Goal: Task Accomplishment & Management: Manage account settings

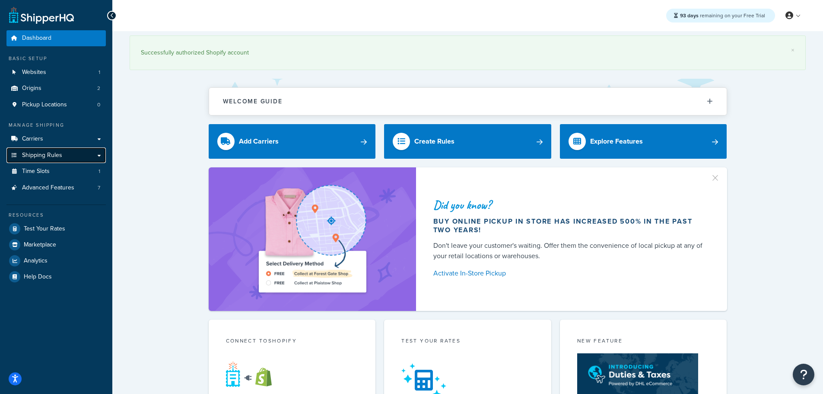
click at [57, 153] on span "Shipping Rules" at bounding box center [42, 155] width 40 height 7
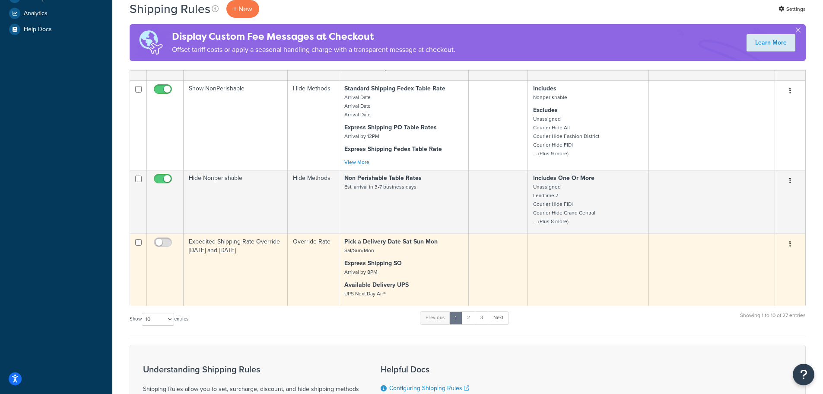
scroll to position [346, 0]
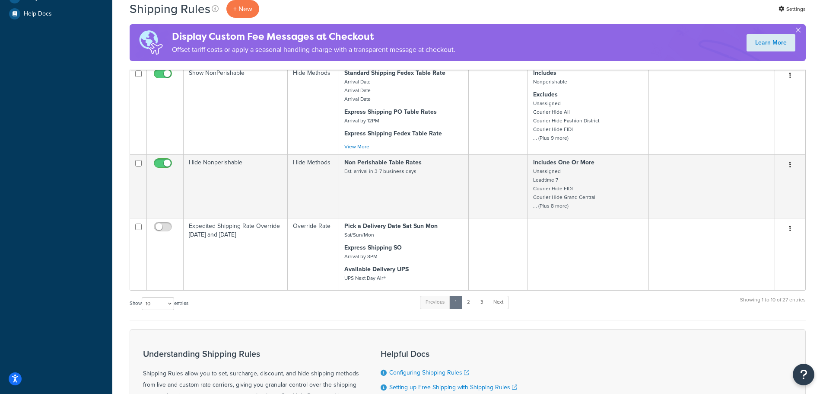
click at [151, 296] on div "Show 10 15 25 50 100 1000 entries" at bounding box center [159, 304] width 59 height 19
click at [156, 305] on select "10 15 25 50 100 1000" at bounding box center [158, 303] width 32 height 13
select select "25"
click at [143, 297] on select "10 15 25 50 100 1000" at bounding box center [158, 303] width 32 height 13
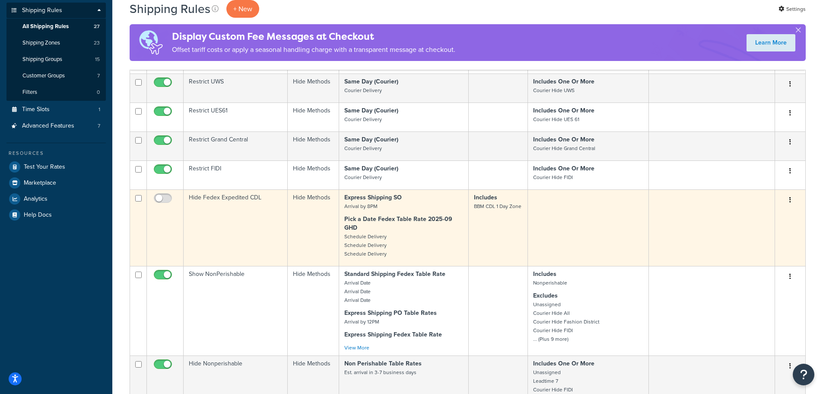
scroll to position [130, 0]
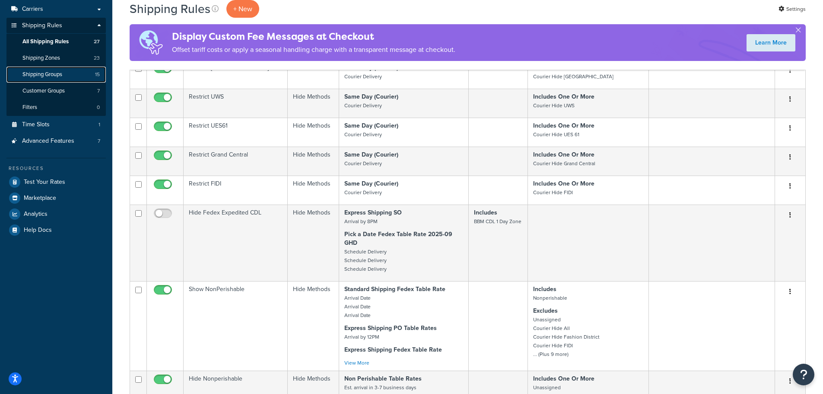
click at [48, 76] on span "Shipping Groups" at bounding box center [42, 74] width 40 height 7
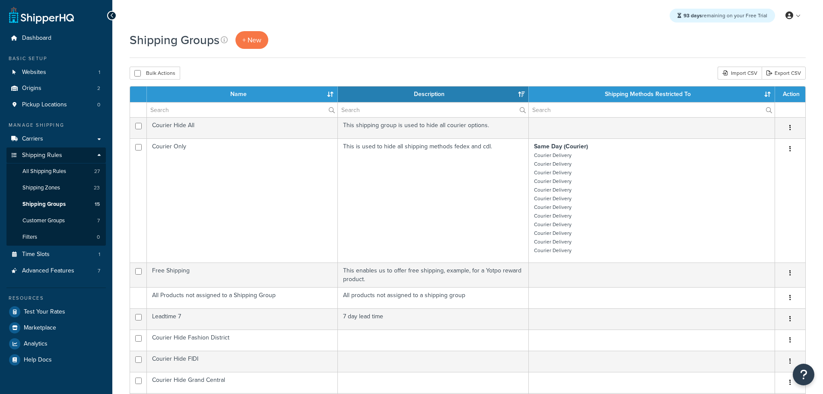
select select "15"
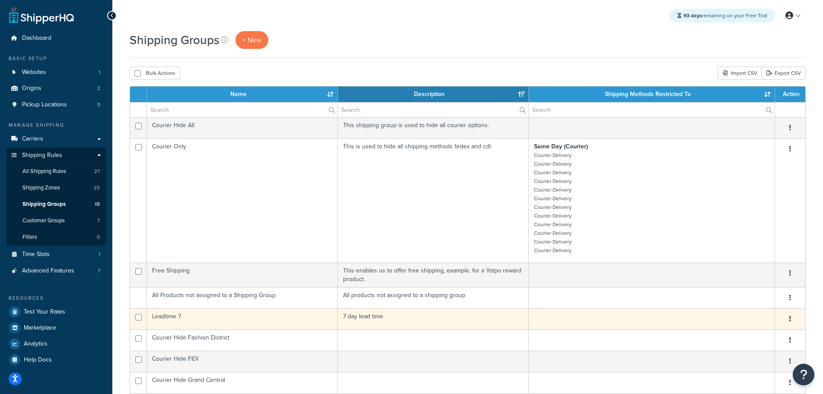
click at [168, 312] on td "Leadtime 7" at bounding box center [242, 318] width 191 height 21
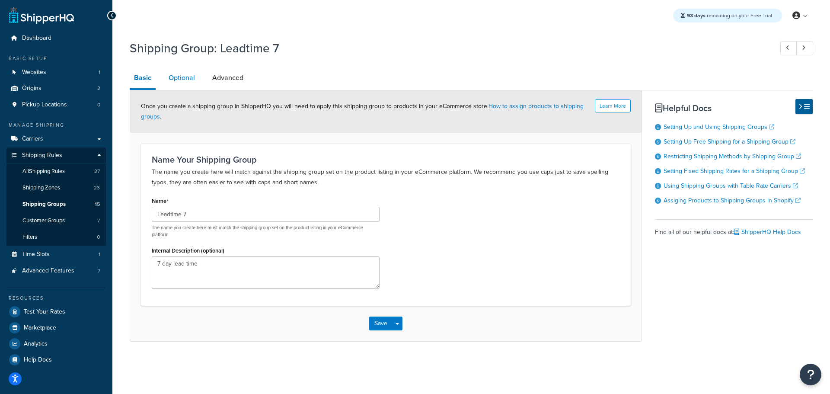
click at [176, 75] on link "Optional" at bounding box center [181, 77] width 35 height 21
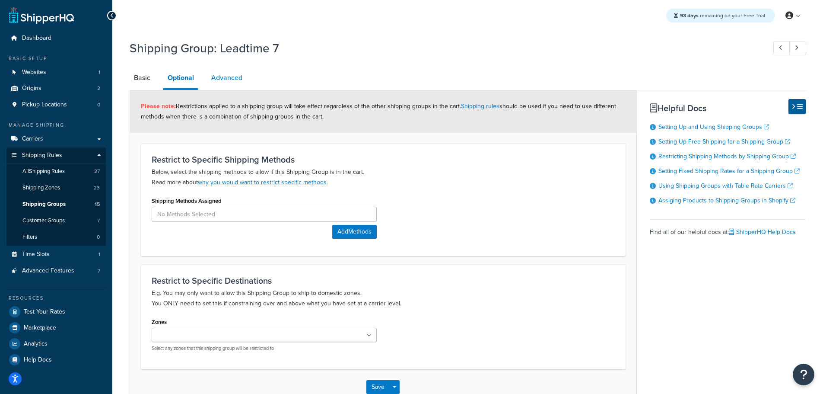
click at [233, 80] on link "Advanced" at bounding box center [227, 77] width 40 height 21
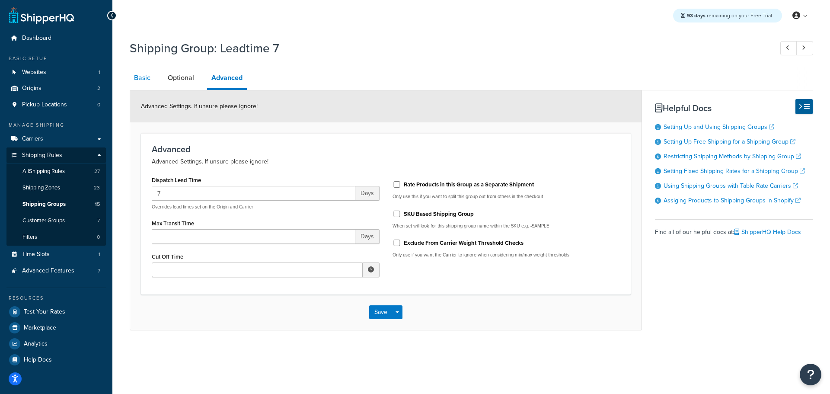
click at [141, 77] on link "Basic" at bounding box center [142, 77] width 25 height 21
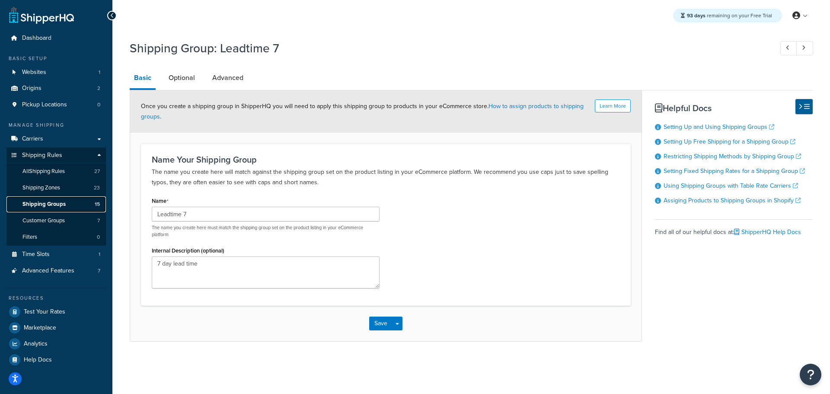
click at [48, 205] on span "Shipping Groups" at bounding box center [43, 204] width 43 height 7
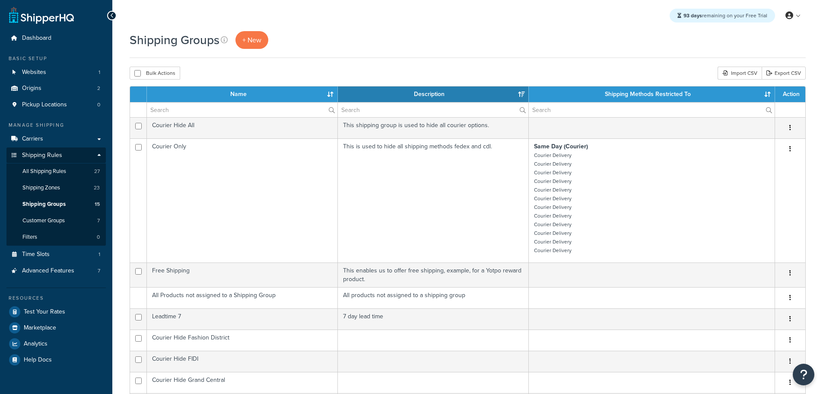
select select "15"
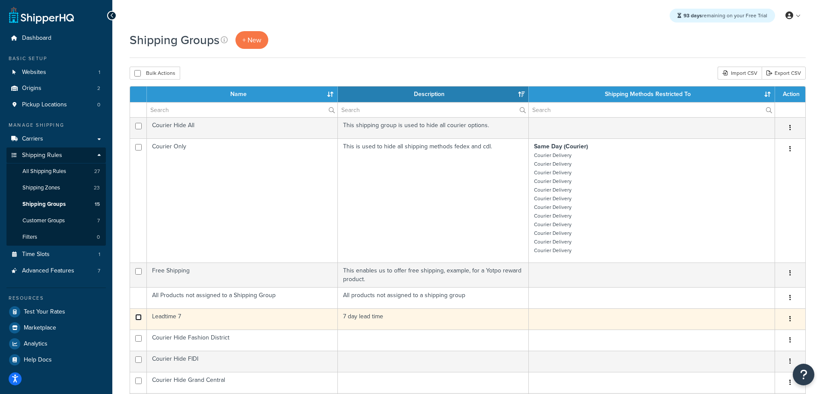
click at [138, 316] on input "checkbox" at bounding box center [138, 317] width 6 height 6
checkbox input "true"
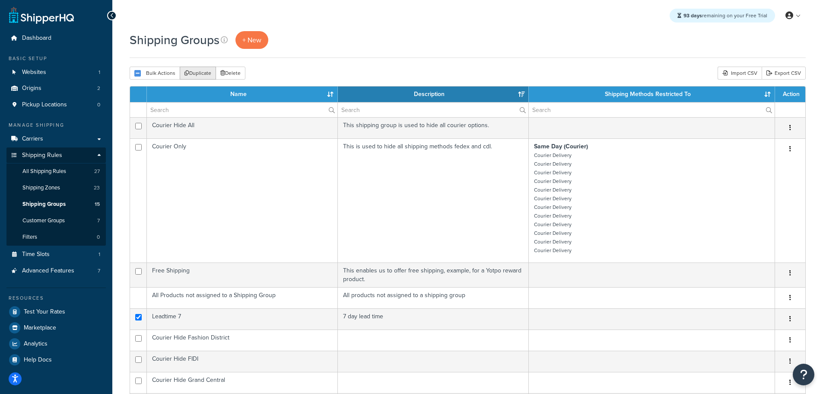
click at [194, 71] on button "Duplicate" at bounding box center [198, 73] width 36 height 13
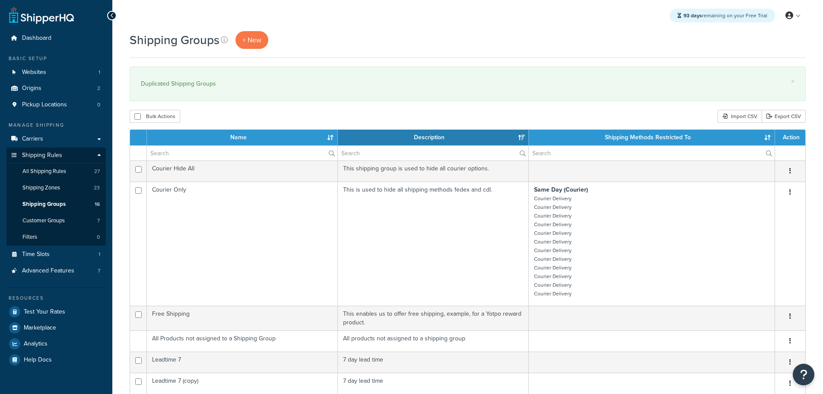
select select "15"
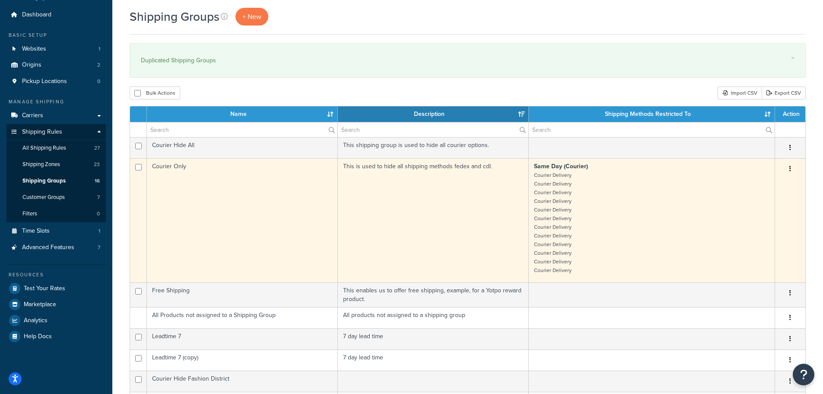
scroll to position [43, 0]
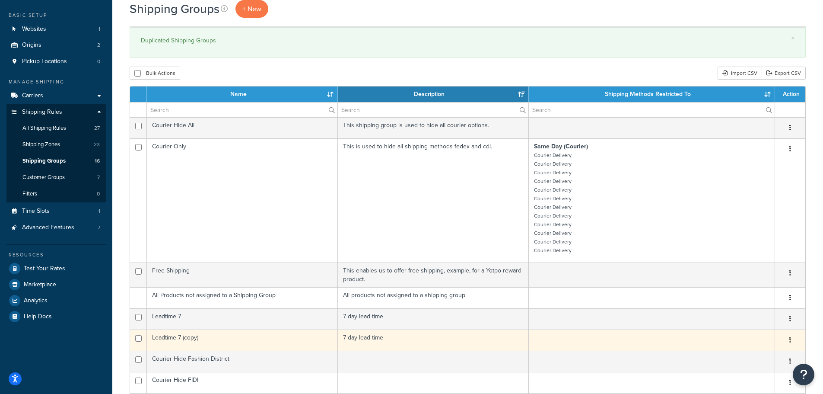
click at [201, 336] on td "Leadtime 7 (copy)" at bounding box center [242, 339] width 191 height 21
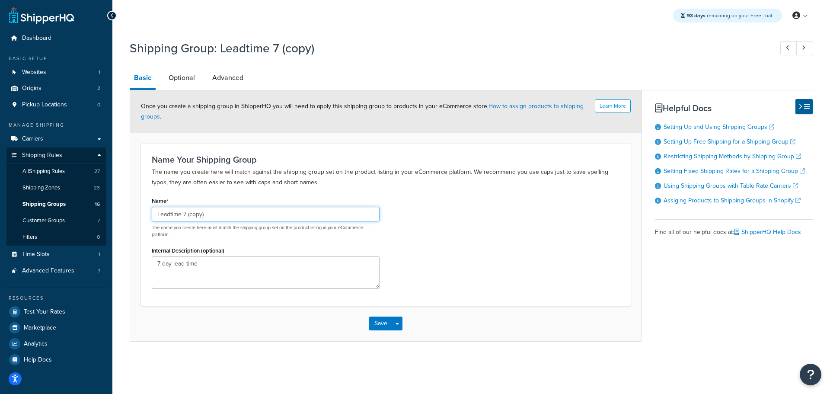
drag, startPoint x: 184, startPoint y: 217, endPoint x: 207, endPoint y: 215, distance: 23.8
click at [207, 215] on input "Leadtime 7 (copy)" at bounding box center [266, 214] width 228 height 15
type input "Leadtime 1"
click at [156, 265] on textarea "7 day lead time" at bounding box center [266, 272] width 228 height 32
type textarea "1 day lead time"
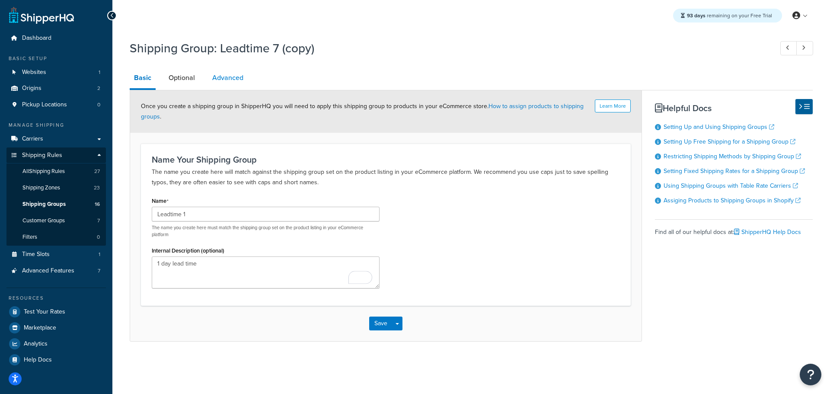
click at [234, 80] on link "Advanced" at bounding box center [228, 77] width 40 height 21
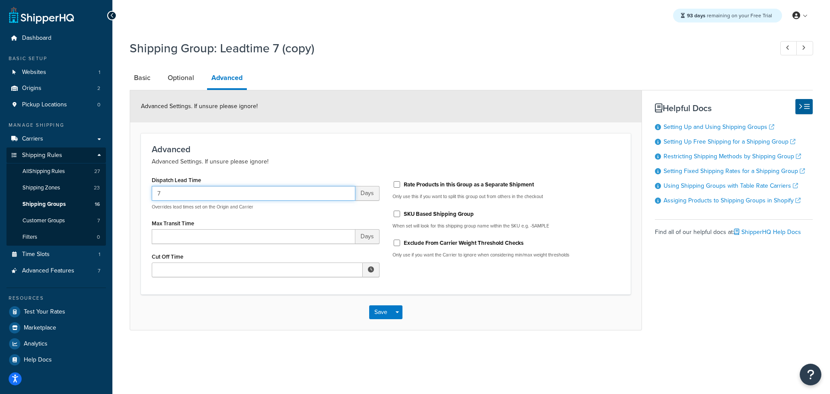
drag, startPoint x: 159, startPoint y: 197, endPoint x: 142, endPoint y: 197, distance: 17.3
click at [142, 197] on div "Advanced Advanced Settings. If unsure please ignore! Dispatch Lead Time 7 Days …" at bounding box center [386, 213] width 490 height 161
type input "1"
click at [380, 314] on button "Save" at bounding box center [380, 312] width 23 height 14
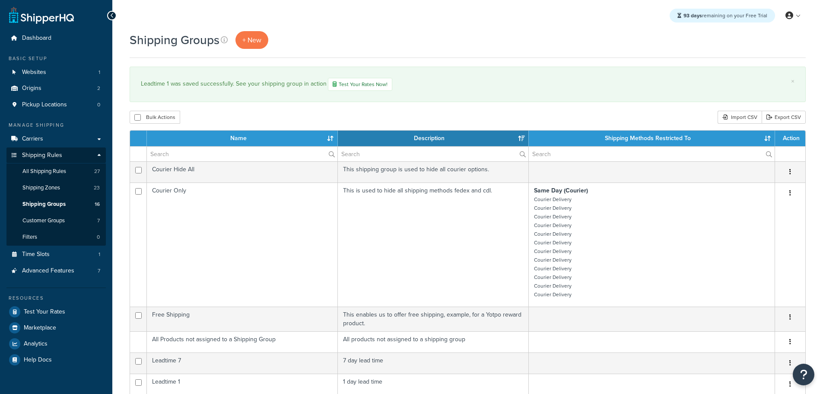
select select "15"
click at [49, 171] on span "All Shipping Rules" at bounding box center [44, 171] width 44 height 7
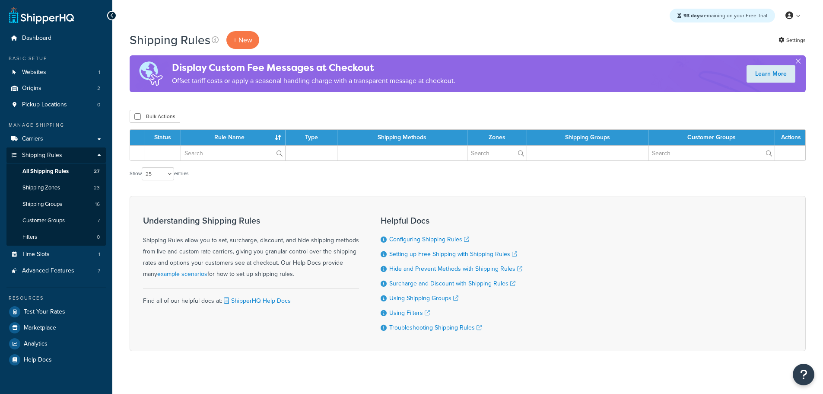
select select "25"
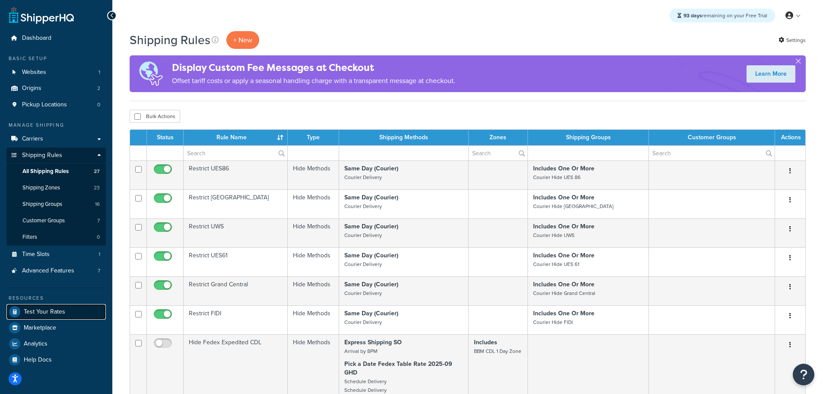
click at [64, 307] on link "Test Your Rates" at bounding box center [55, 312] width 99 height 16
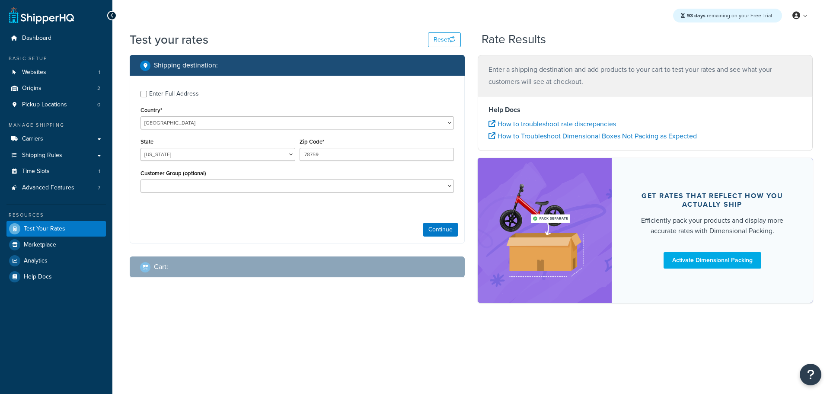
select select "[GEOGRAPHIC_DATA]"
click at [143, 92] on input "Enter Full Address" at bounding box center [143, 94] width 6 height 6
checkbox input "true"
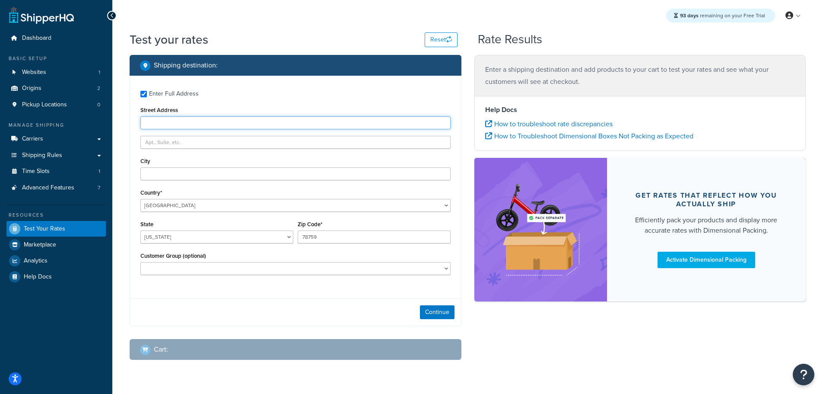
click at [164, 126] on input "Street Address" at bounding box center [295, 122] width 310 height 13
type input "103 Coachmans Trail"
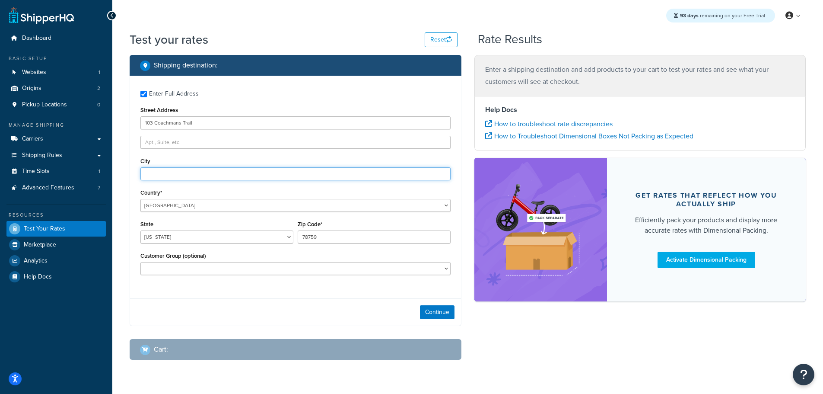
type input "Asheville"
select select "NC"
drag, startPoint x: 334, startPoint y: 239, endPoint x: 244, endPoint y: 241, distance: 89.9
click at [244, 241] on div "State Alabama Alaska American Samoa Arizona Arkansas Armed Forces Americas Arme…" at bounding box center [295, 234] width 315 height 32
type input "28803"
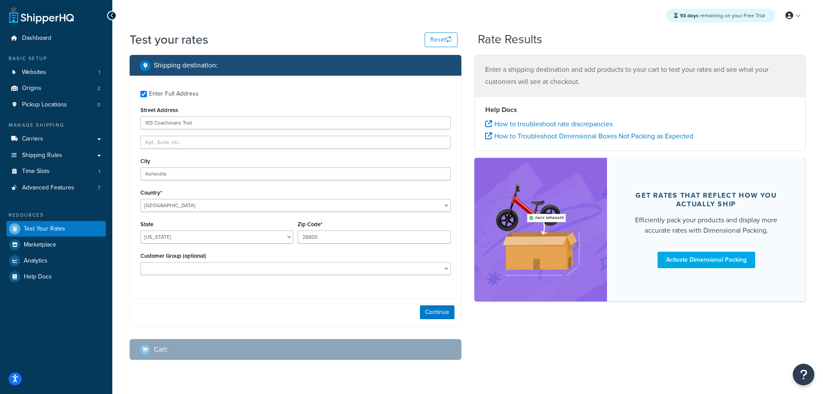
drag, startPoint x: 290, startPoint y: 302, endPoint x: 367, endPoint y: 311, distance: 77.4
click at [314, 307] on div "Continue" at bounding box center [295, 311] width 331 height 27
click at [436, 311] on button "Continue" at bounding box center [437, 312] width 35 height 14
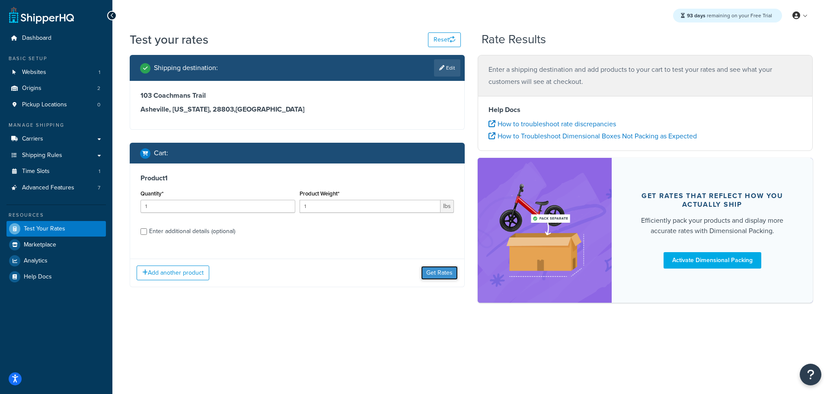
click at [436, 274] on button "Get Rates" at bounding box center [439, 273] width 37 height 14
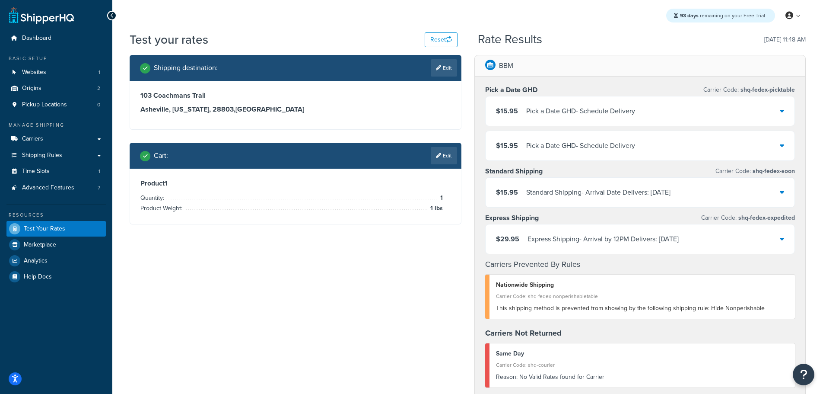
click at [783, 109] on icon at bounding box center [782, 110] width 4 height 7
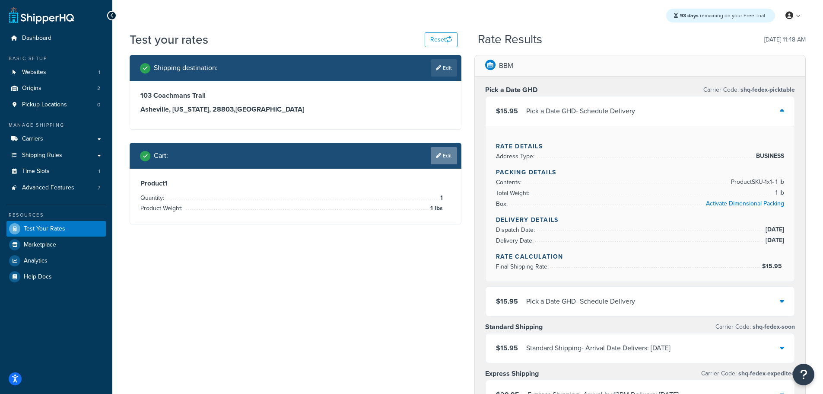
click at [447, 159] on link "Edit" at bounding box center [444, 155] width 26 height 17
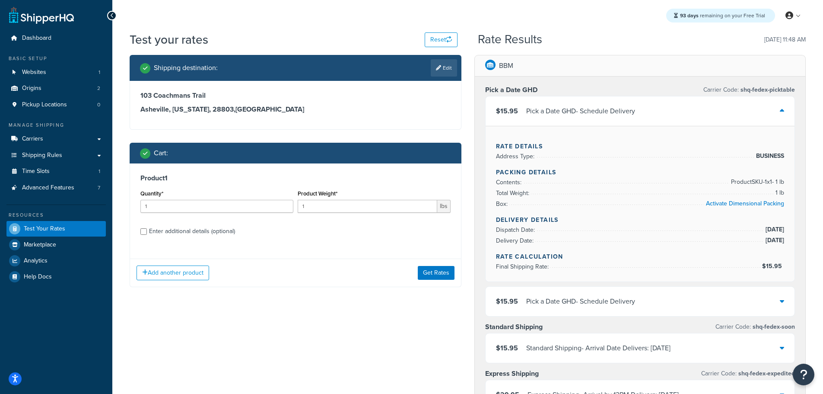
click at [192, 229] on div "Enter additional details (optional)" at bounding box center [192, 231] width 86 height 12
click at [147, 229] on input "Enter additional details (optional)" at bounding box center [143, 231] width 6 height 6
checkbox input "true"
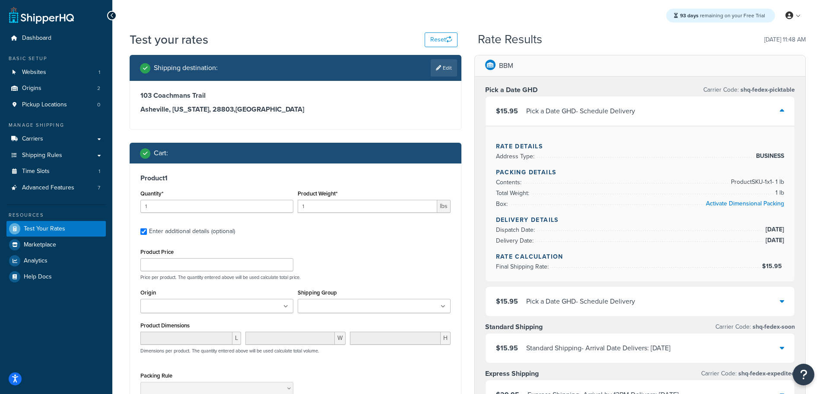
click at [406, 307] on ul at bounding box center [374, 306] width 153 height 14
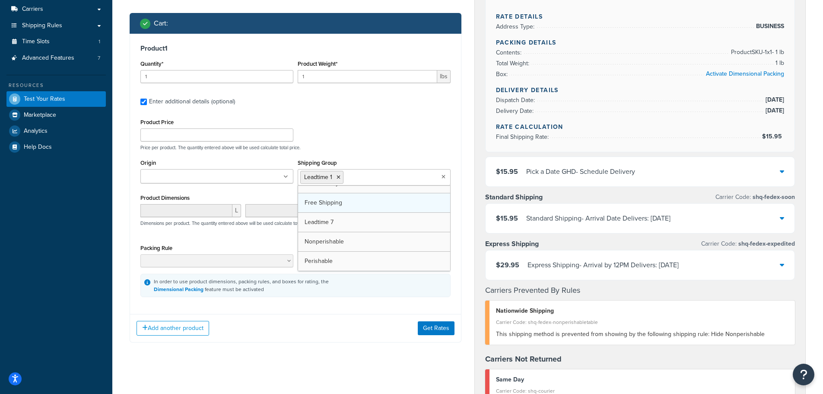
scroll to position [186, 0]
click at [448, 311] on div "Product 1 Quantity* 1 Product Weight* 1 lbs Enter additional details (optional)…" at bounding box center [296, 188] width 332 height 309
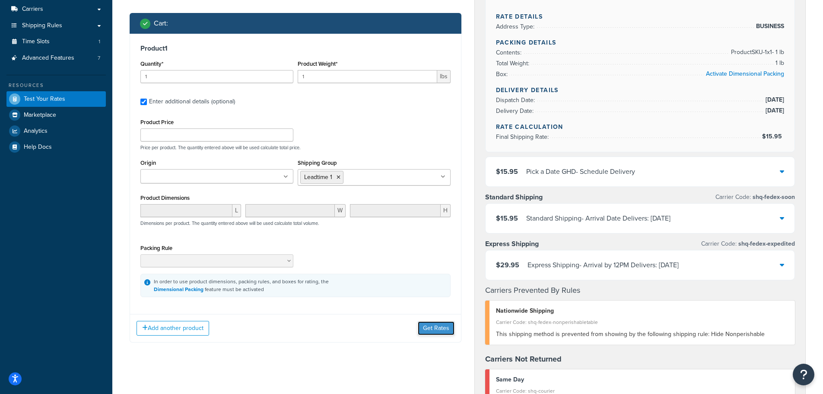
click at [441, 329] on button "Get Rates" at bounding box center [436, 328] width 37 height 14
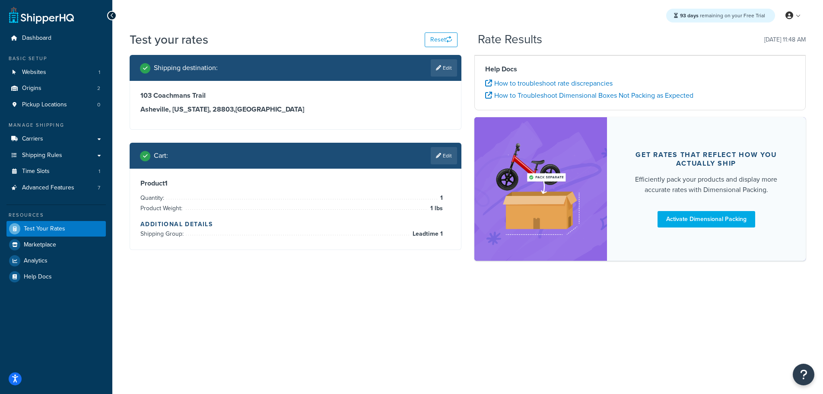
scroll to position [0, 0]
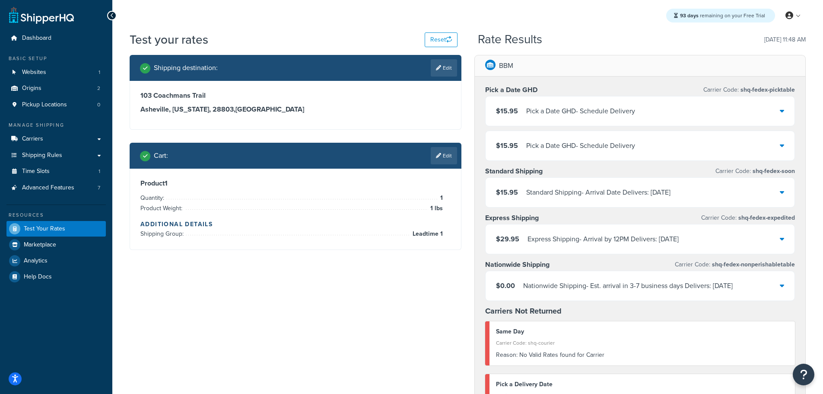
click at [635, 112] on div "Pick a Date GHD - Schedule Delivery" at bounding box center [580, 111] width 109 height 12
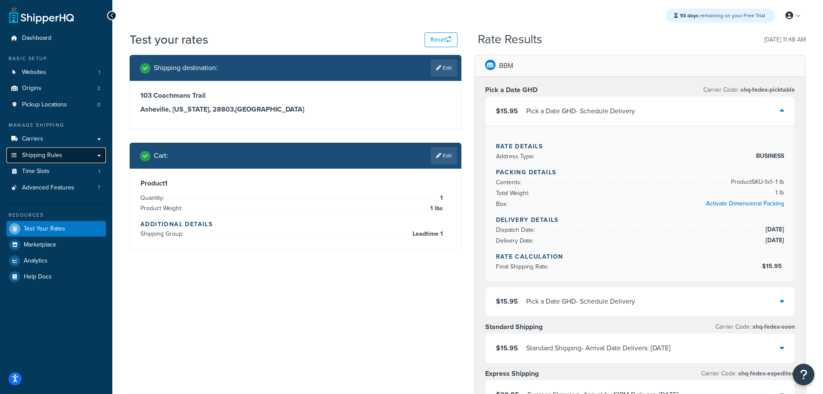
click at [59, 154] on span "Shipping Rules" at bounding box center [42, 155] width 40 height 7
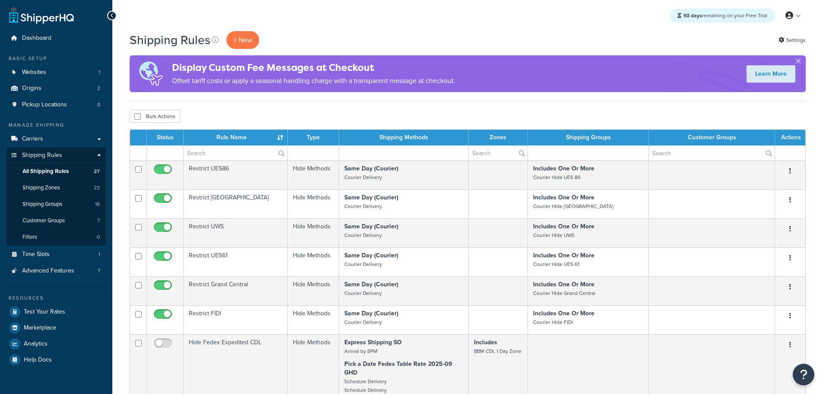
select select "25"
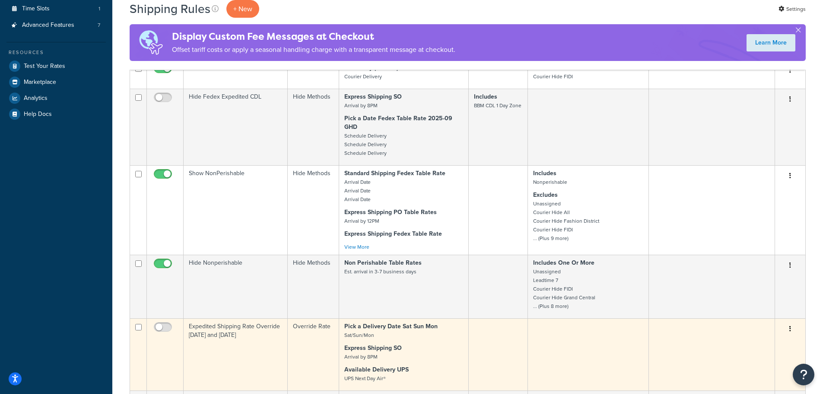
scroll to position [259, 0]
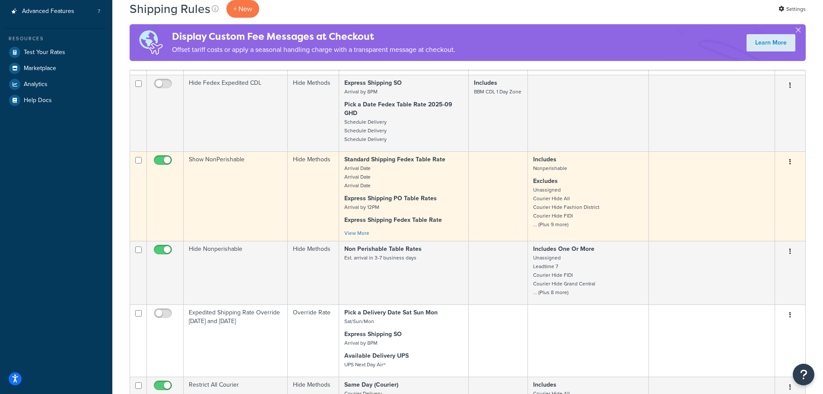
click at [217, 166] on td "Show NonPerishable" at bounding box center [236, 195] width 104 height 89
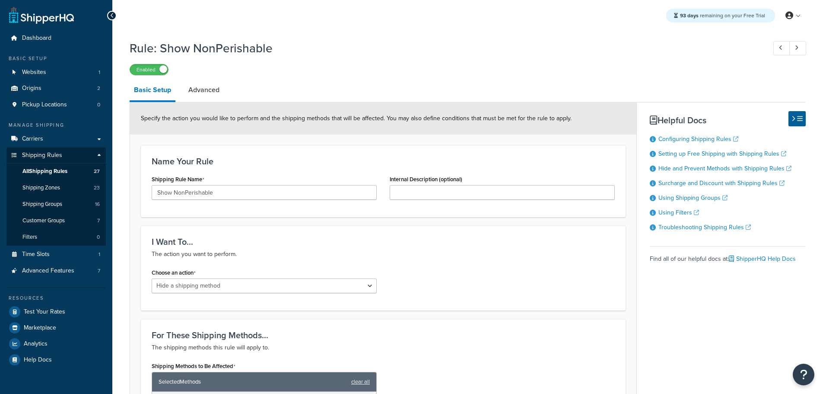
select select "HIDE"
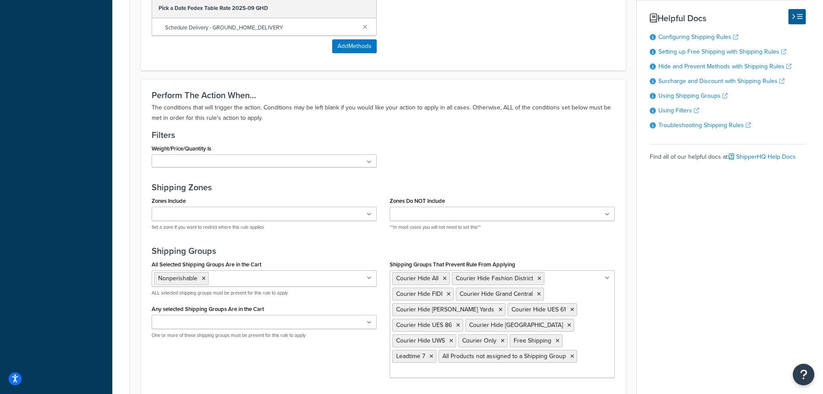
scroll to position [605, 0]
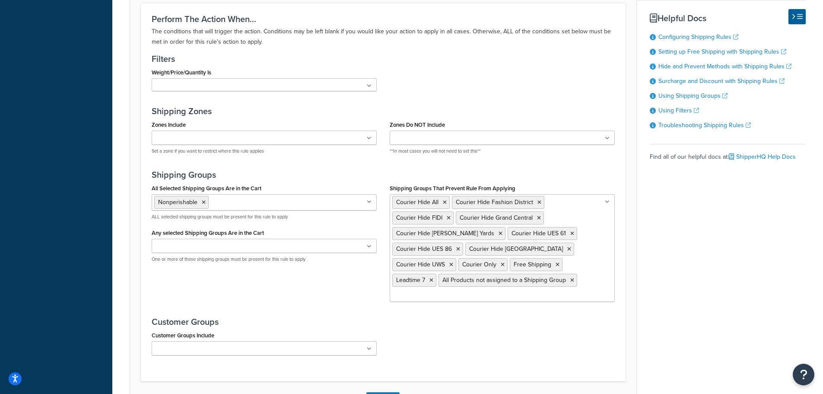
click at [589, 280] on ul "Courier Hide All Courier Hide Fashion District Courier Hide FIDI Courier Hide G…" at bounding box center [502, 248] width 225 height 108
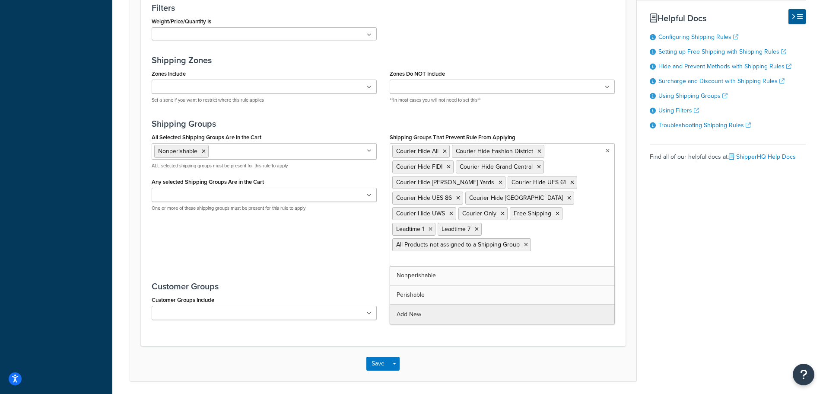
scroll to position [687, 0]
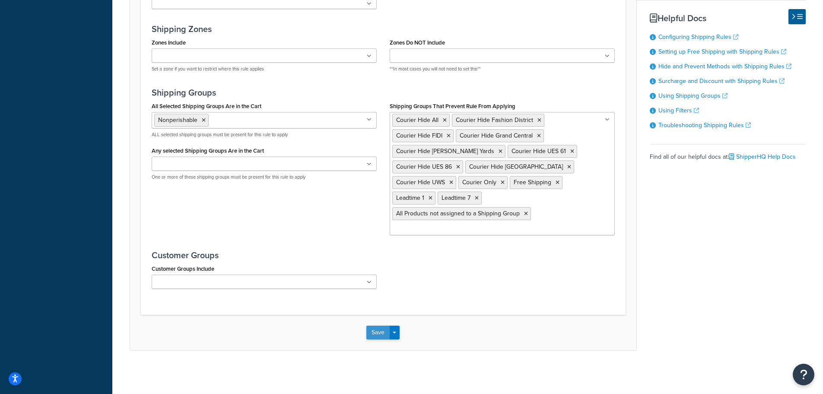
click at [373, 333] on button "Save" at bounding box center [378, 332] width 23 height 14
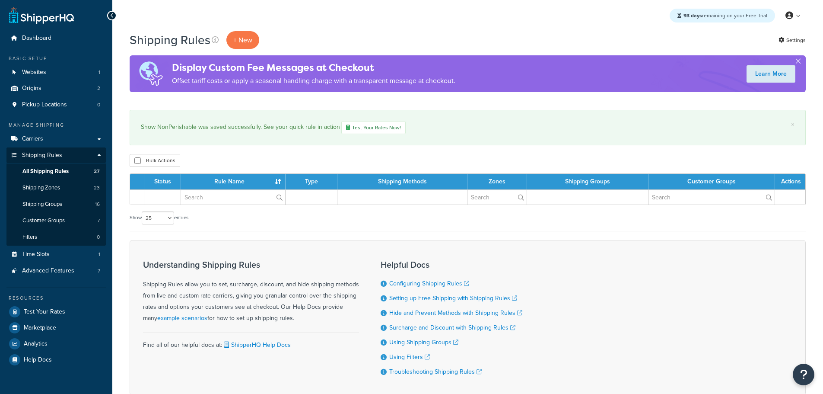
select select "25"
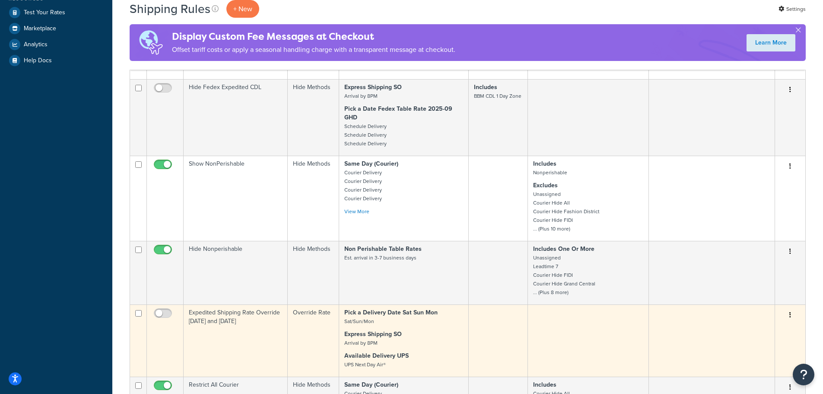
scroll to position [303, 0]
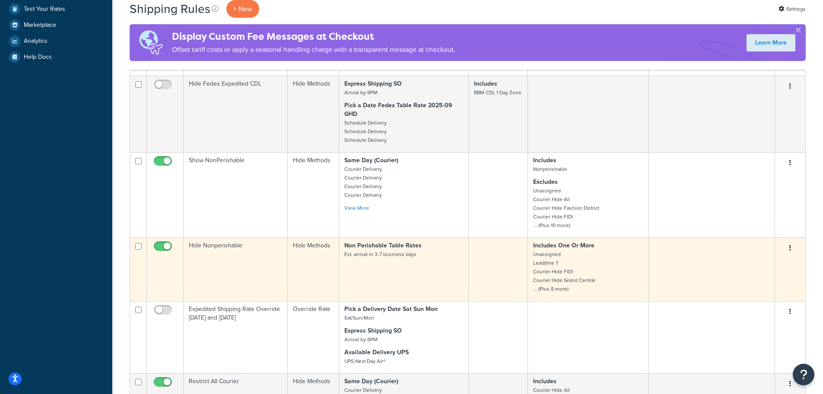
click at [214, 265] on td "Hide Nonperishable" at bounding box center [236, 269] width 104 height 64
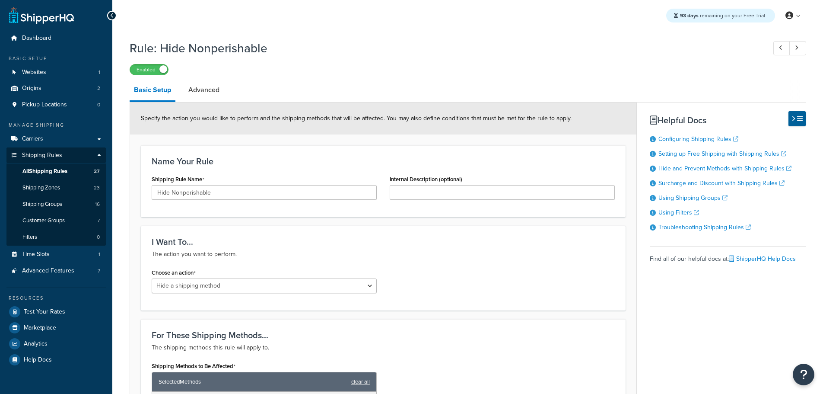
select select "HIDE"
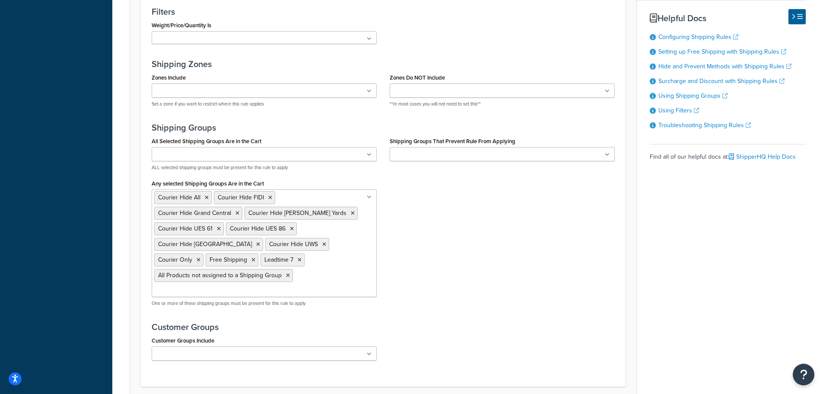
scroll to position [519, 0]
click at [344, 281] on ul "Courier Hide All Courier Hide FIDI Courier Hide Grand Central Courier Hide Huds…" at bounding box center [264, 242] width 225 height 108
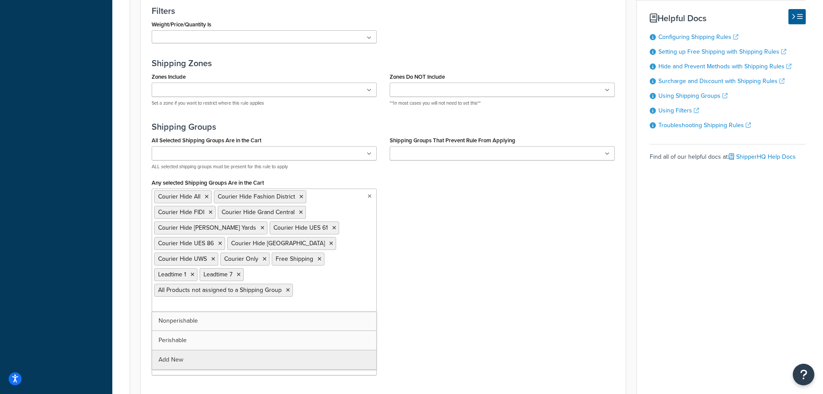
click at [443, 277] on div "All Selected Shipping Groups Are in the Cart Courier Hide All Courier Hide Fash…" at bounding box center [383, 231] width 476 height 194
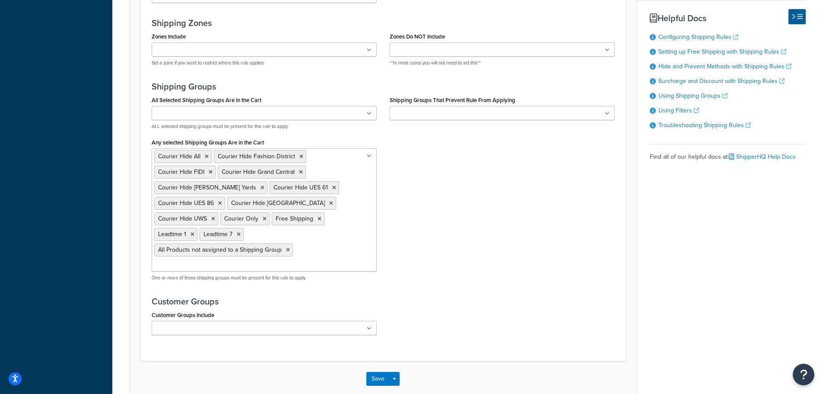
scroll to position [605, 0]
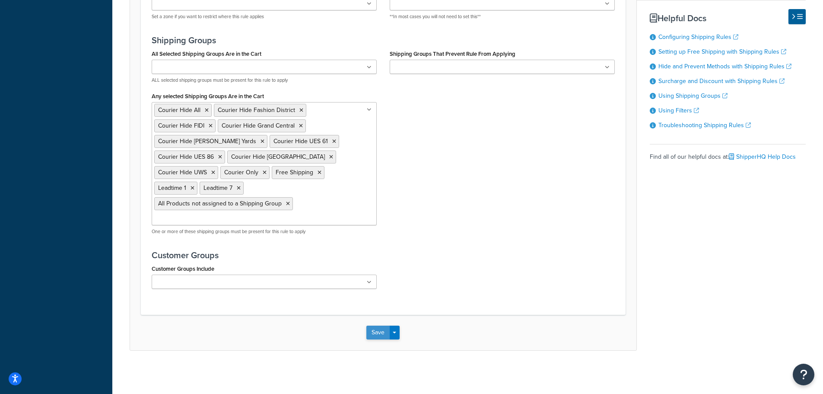
click at [375, 331] on button "Save" at bounding box center [378, 332] width 23 height 14
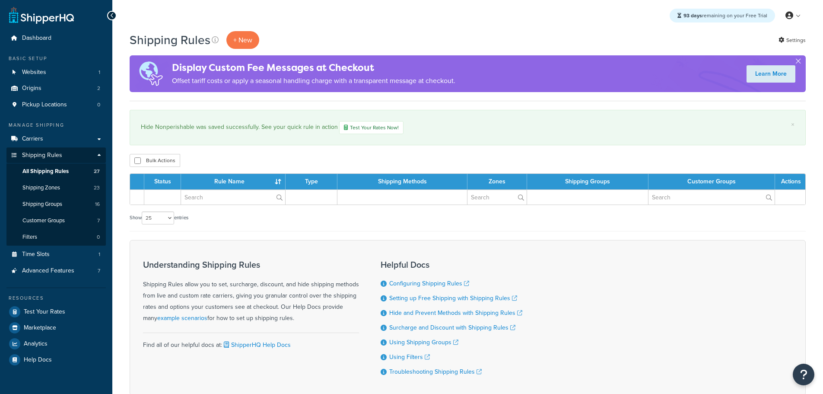
select select "25"
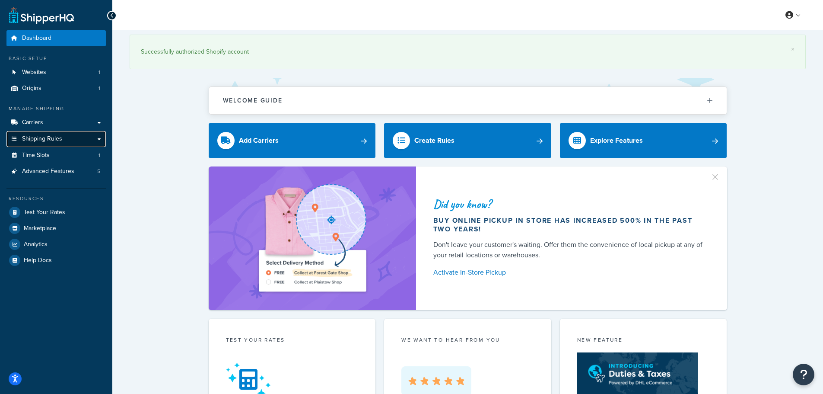
click at [51, 141] on span "Shipping Rules" at bounding box center [42, 138] width 40 height 7
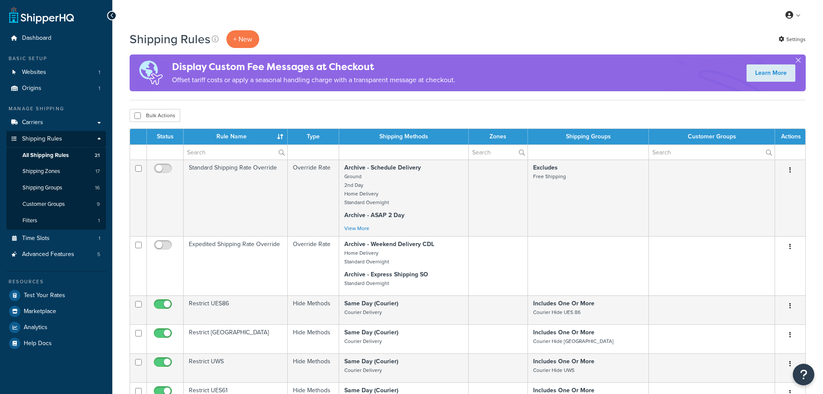
select select "25"
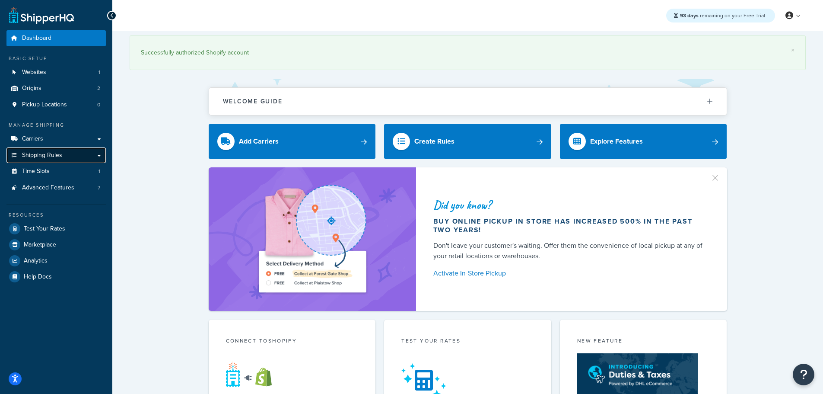
click at [60, 159] on span "Shipping Rules" at bounding box center [42, 155] width 40 height 7
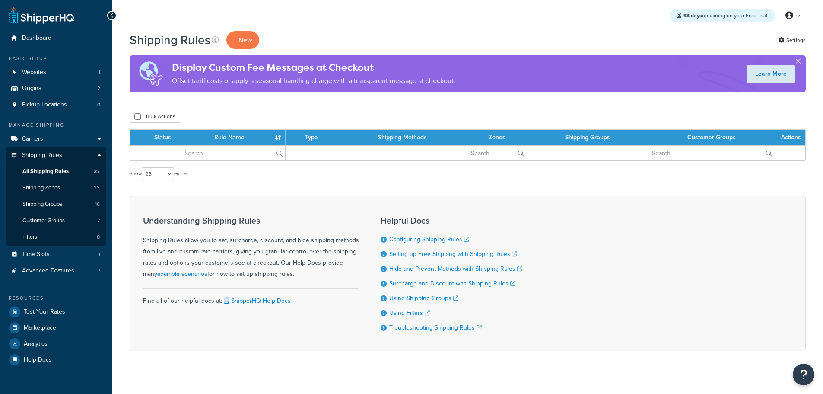
select select "25"
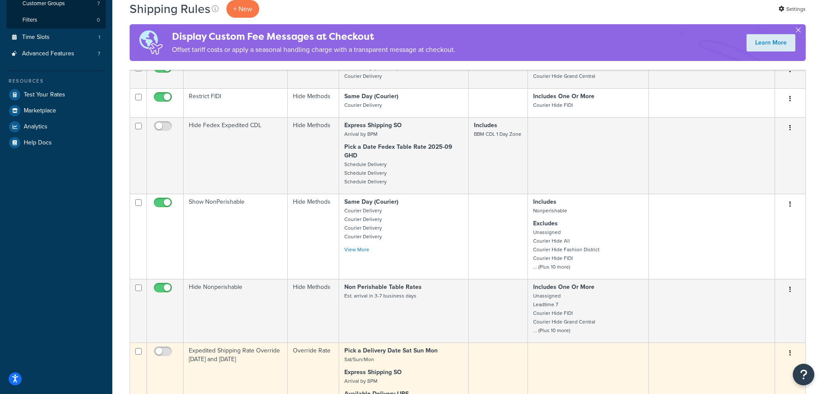
scroll to position [130, 0]
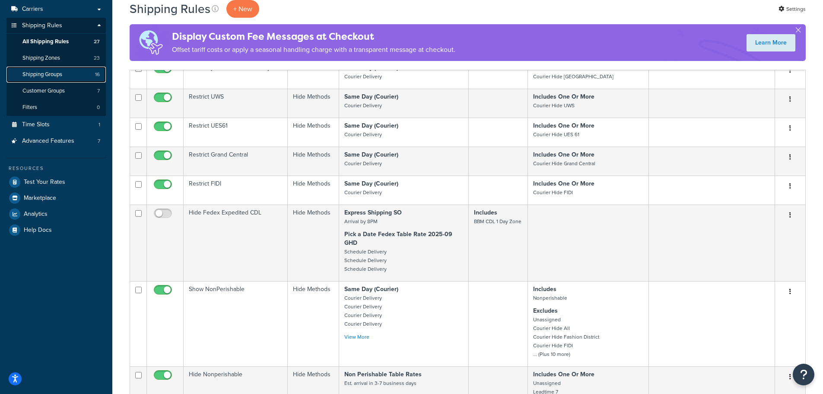
click at [52, 71] on span "Shipping Groups" at bounding box center [42, 74] width 40 height 7
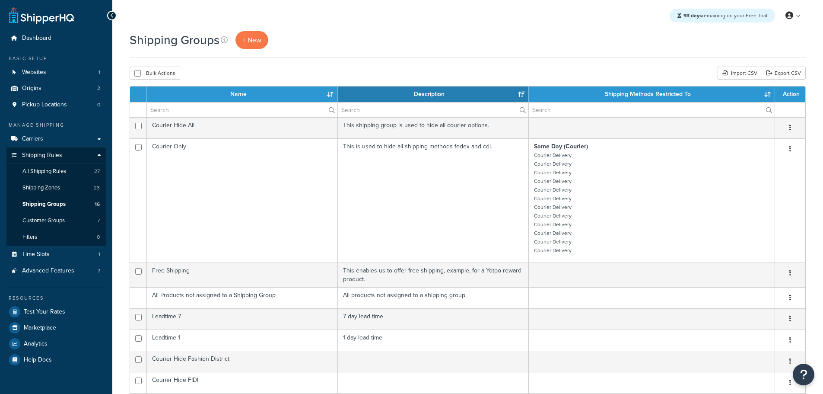
select select "15"
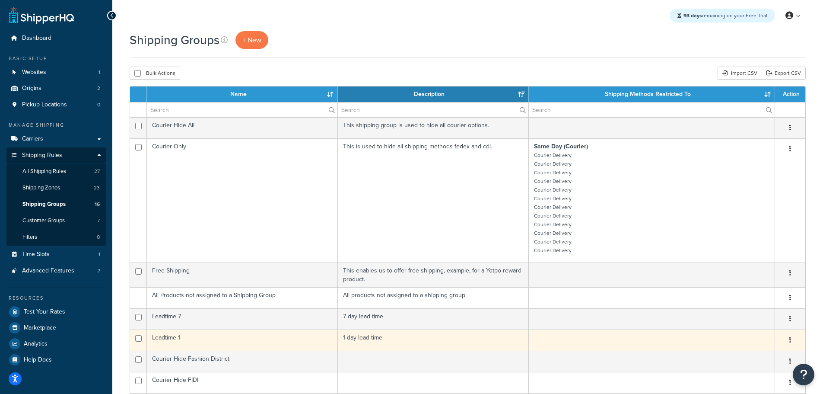
click at [172, 336] on td "Leadtime 1" at bounding box center [242, 339] width 191 height 21
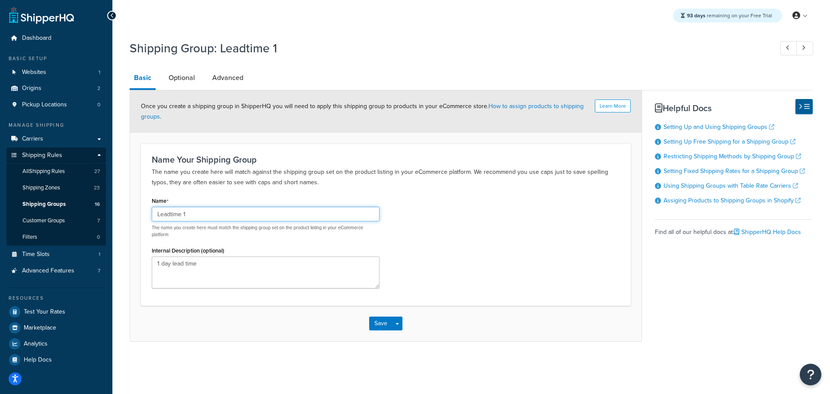
click at [232, 214] on input "Leadtime 1" at bounding box center [266, 214] width 228 height 15
click at [171, 218] on input "Leadtime 1" at bounding box center [266, 214] width 228 height 15
click at [166, 214] on input "Leadtime 1" at bounding box center [266, 214] width 228 height 15
click at [177, 81] on link "Optional" at bounding box center [181, 77] width 35 height 21
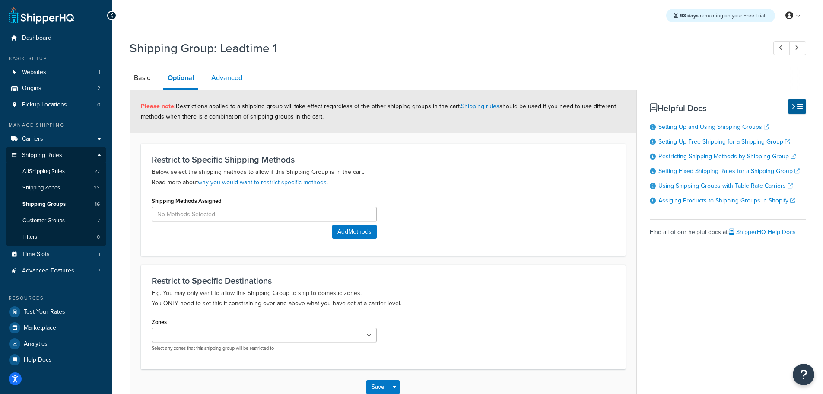
click at [226, 82] on link "Advanced" at bounding box center [227, 77] width 40 height 21
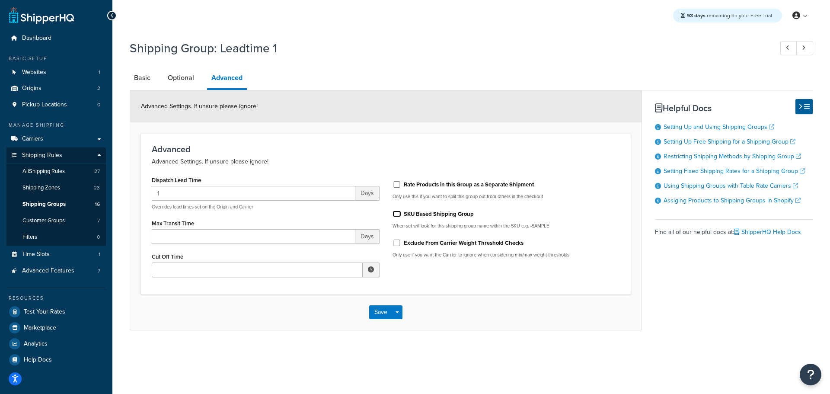
click at [396, 214] on input "SKU Based Shipping Group" at bounding box center [396, 213] width 9 height 6
checkbox input "false"
click at [48, 204] on span "Shipping Groups" at bounding box center [43, 204] width 43 height 7
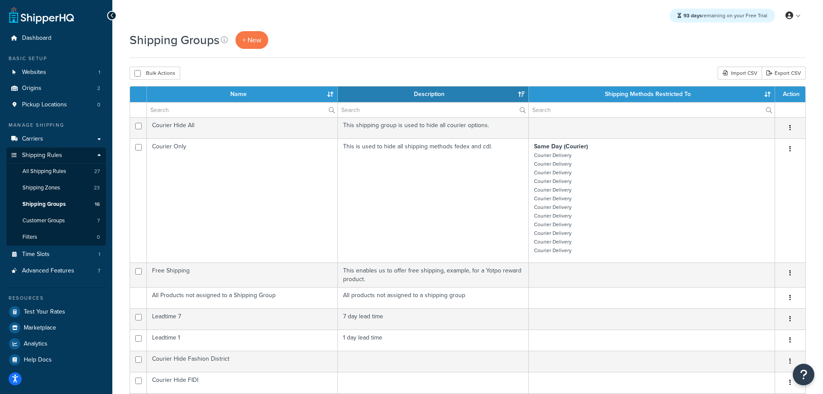
select select "15"
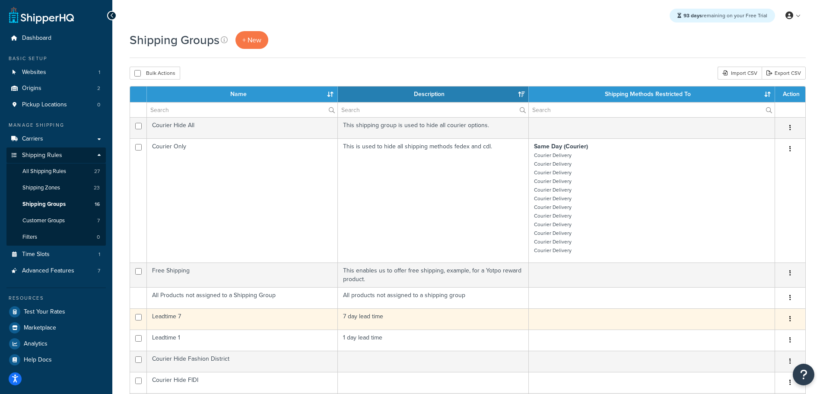
click at [165, 316] on td "Leadtime 7" at bounding box center [242, 318] width 191 height 21
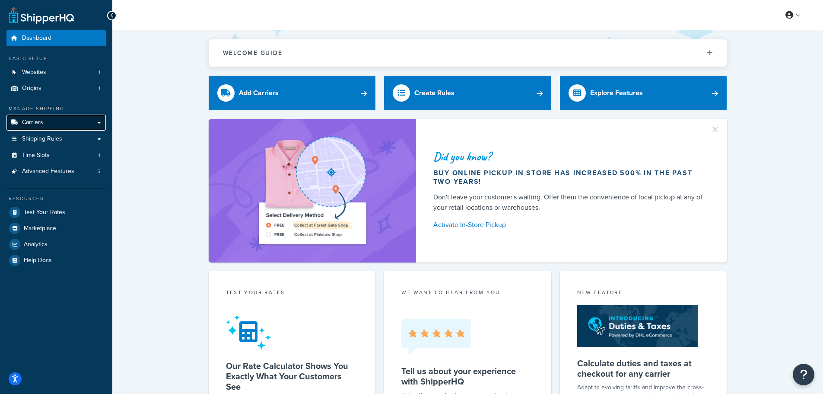
click at [38, 121] on span "Carriers" at bounding box center [32, 122] width 21 height 7
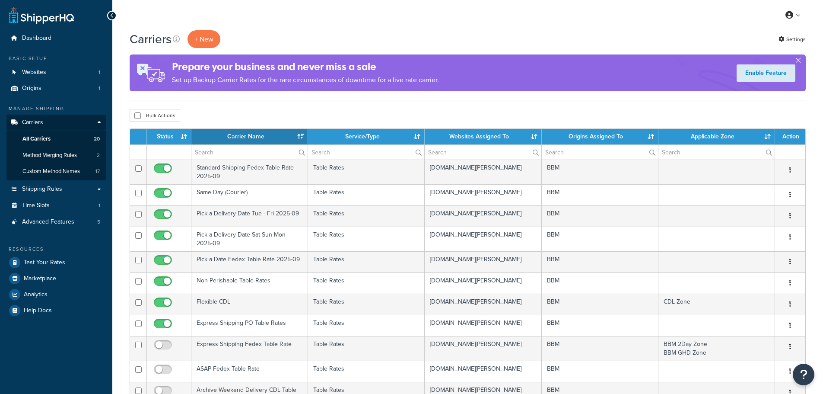
select select "15"
click at [53, 189] on span "Shipping Rules" at bounding box center [42, 188] width 40 height 7
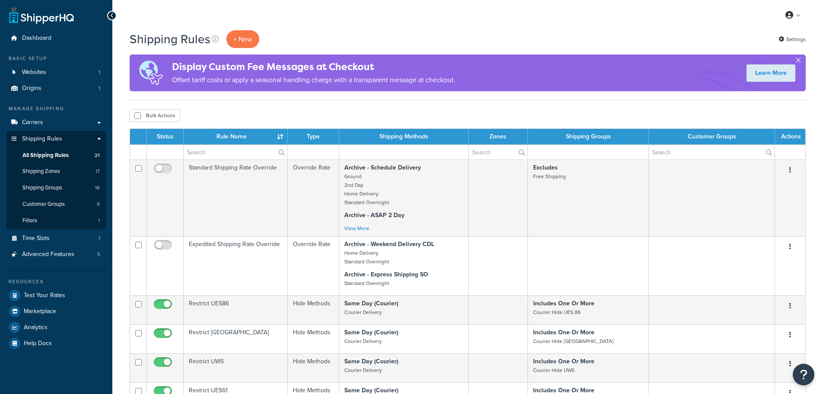
select select "25"
click at [48, 185] on span "Shipping Groups" at bounding box center [42, 187] width 40 height 7
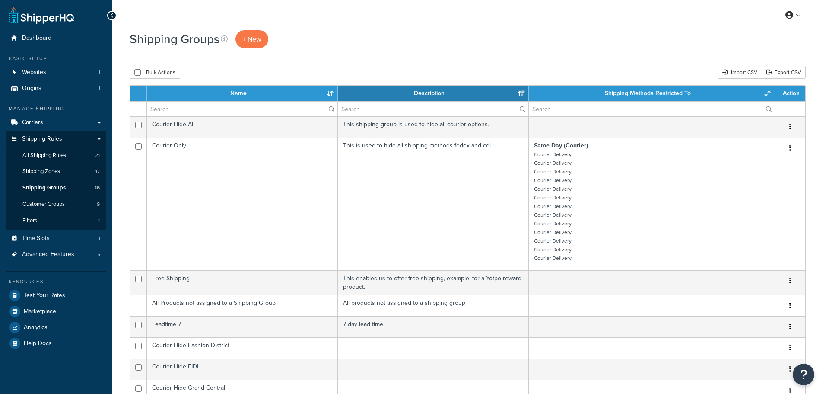
select select "15"
click at [252, 45] on link "+ New" at bounding box center [252, 39] width 33 height 18
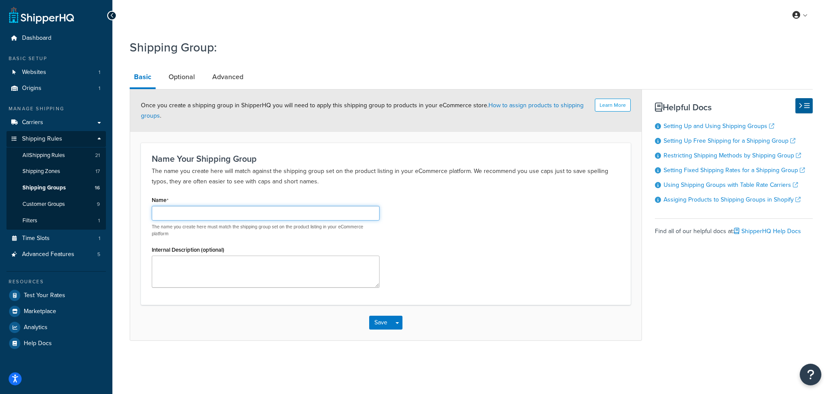
click at [171, 216] on input "Name" at bounding box center [266, 213] width 228 height 15
type input "Leadtime 1"
click at [184, 81] on link "Optional" at bounding box center [181, 77] width 35 height 21
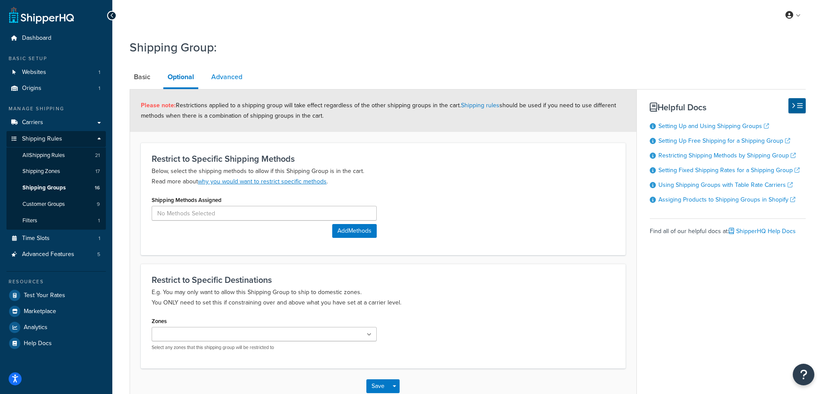
click at [230, 77] on link "Advanced" at bounding box center [227, 77] width 40 height 21
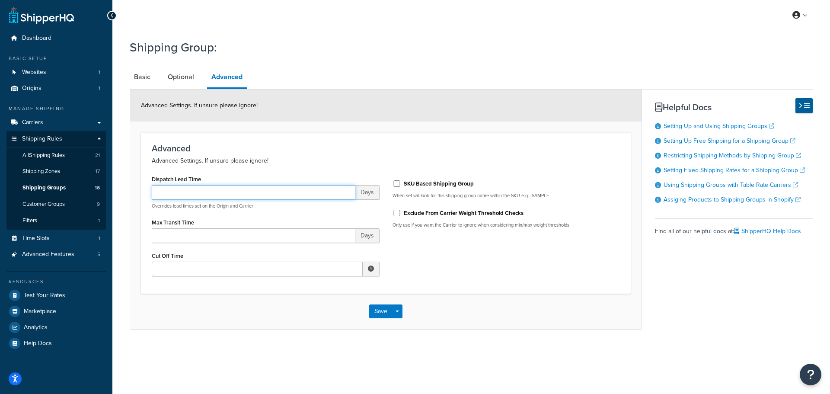
click at [219, 194] on input "Dispatch Lead Time" at bounding box center [254, 192] width 204 height 15
type input "1"
click at [376, 307] on button "Save" at bounding box center [380, 311] width 23 height 14
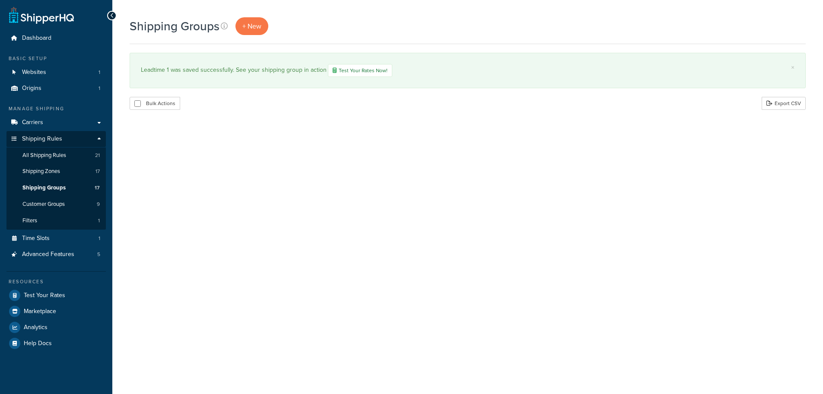
select select "15"
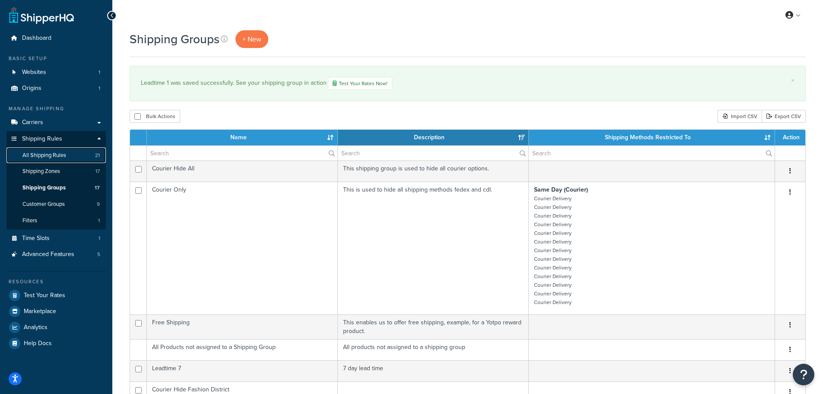
click at [56, 157] on span "All Shipping Rules" at bounding box center [44, 155] width 44 height 7
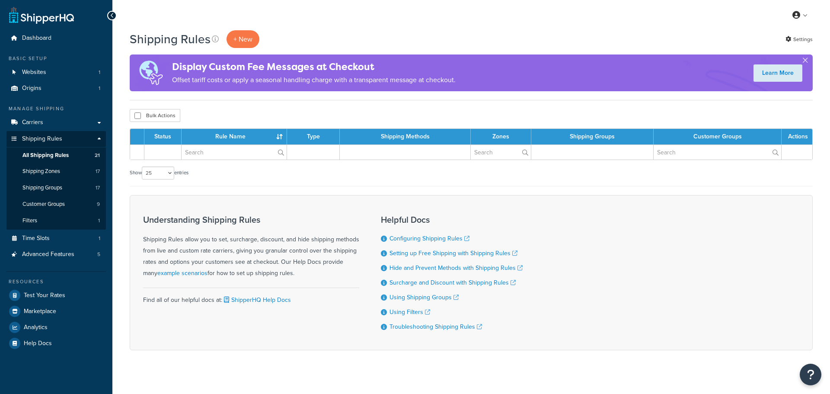
select select "25"
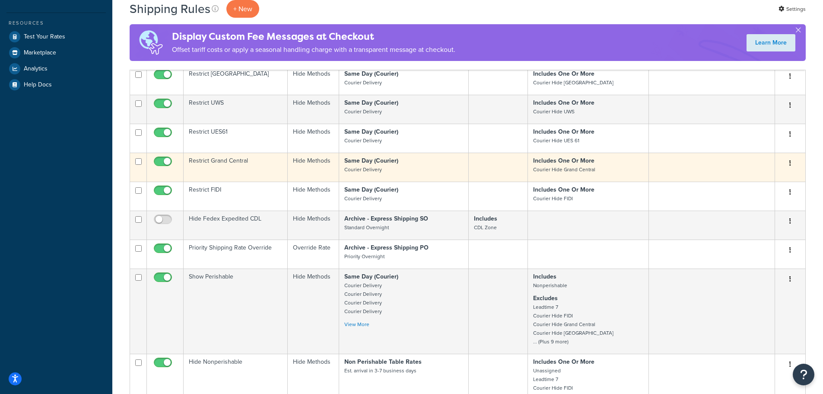
scroll to position [259, 0]
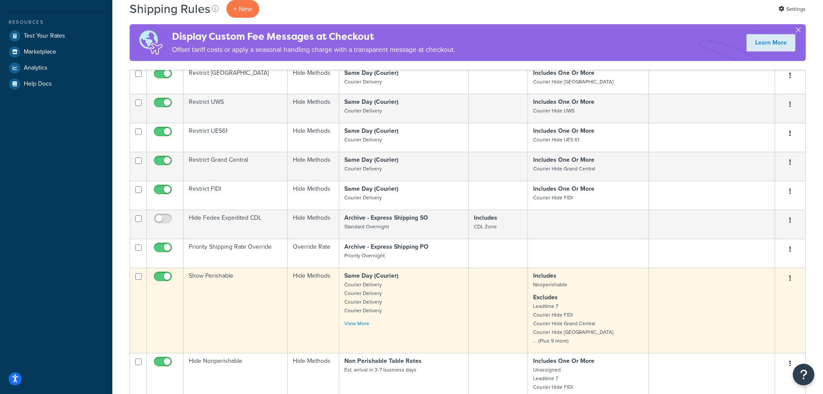
click at [237, 286] on td "Show Perishable" at bounding box center [236, 310] width 104 height 85
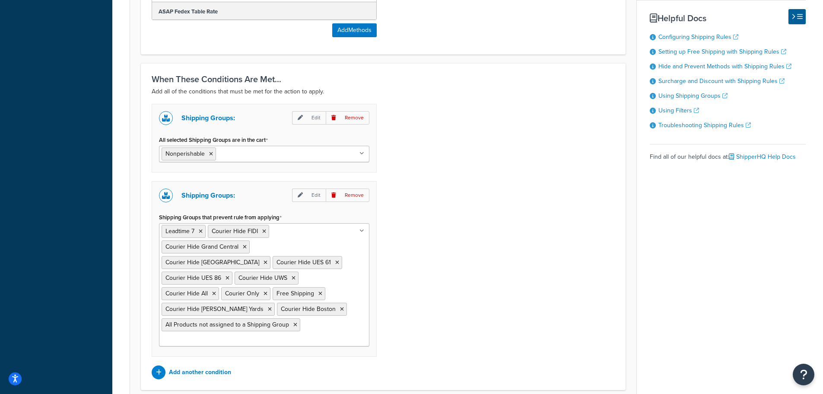
scroll to position [605, 0]
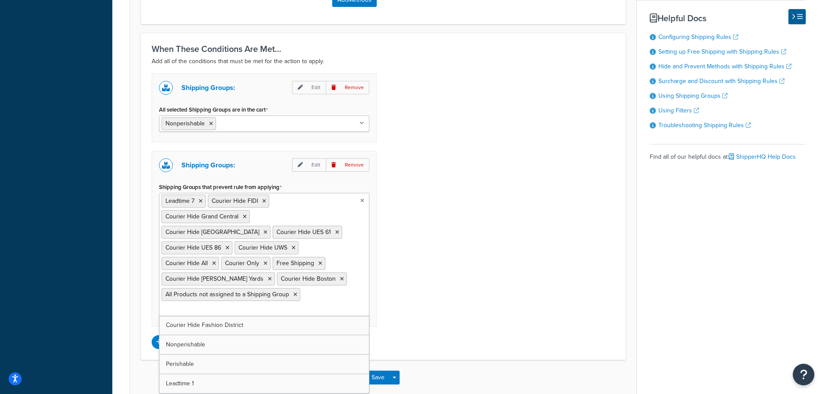
click at [341, 298] on ul "Leadtime 7 Courier Hide FIDI Courier Hide Grand Central Courier Hide Union Squa…" at bounding box center [264, 254] width 210 height 123
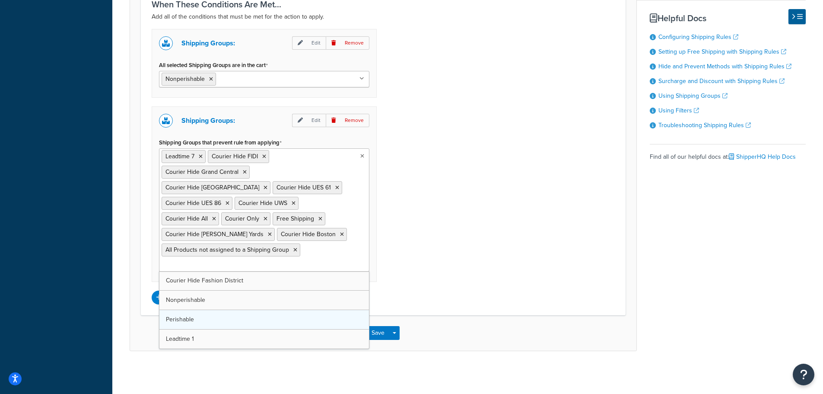
scroll to position [650, 0]
click at [430, 325] on div "Save Save Dropdown Save and Edit Save and Duplicate Save and Create New" at bounding box center [383, 332] width 507 height 35
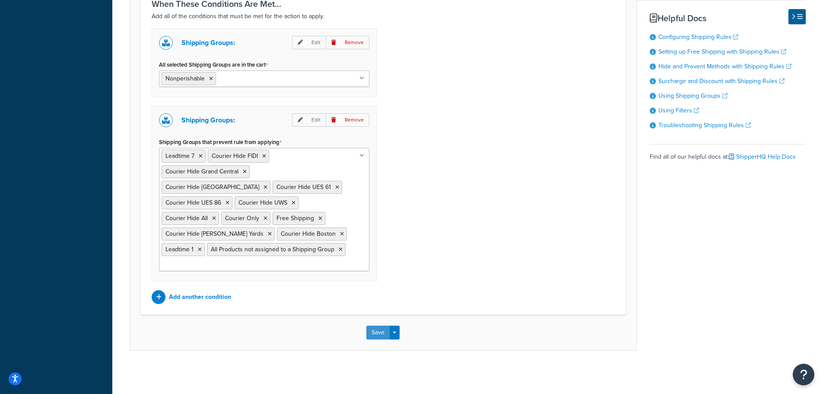
click at [369, 331] on button "Save" at bounding box center [378, 332] width 23 height 14
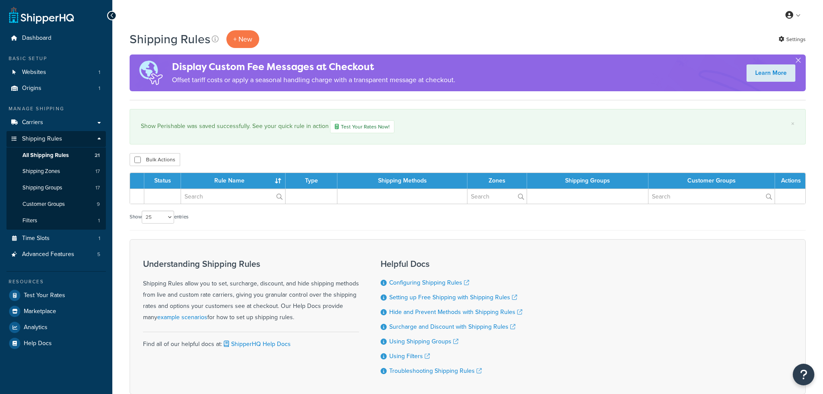
select select "25"
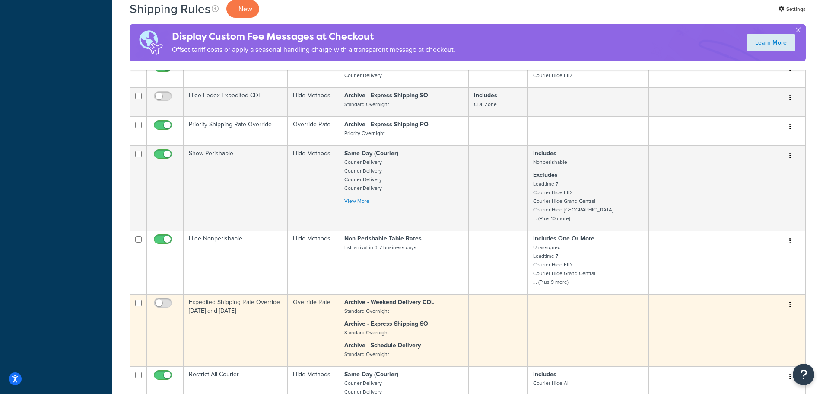
scroll to position [432, 0]
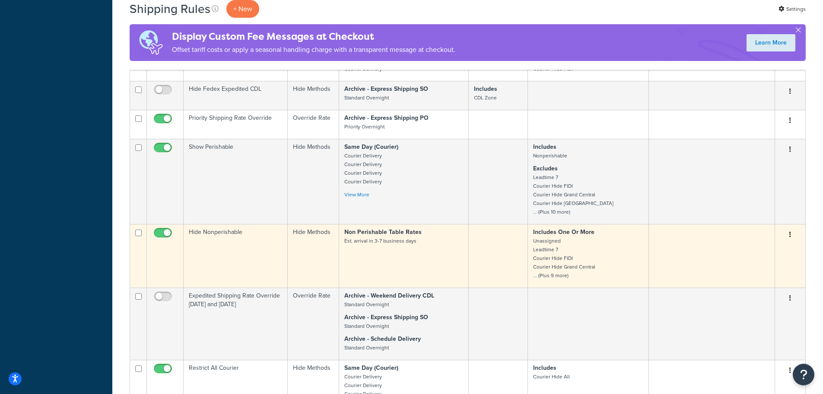
click at [210, 241] on td "Hide Nonperishable" at bounding box center [236, 256] width 104 height 64
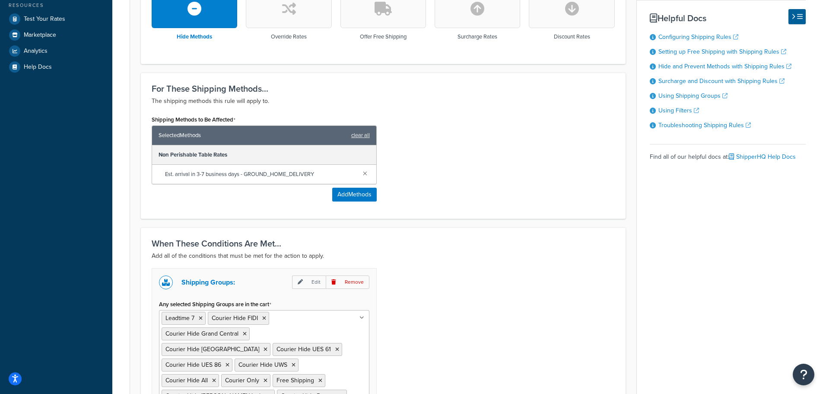
scroll to position [389, 0]
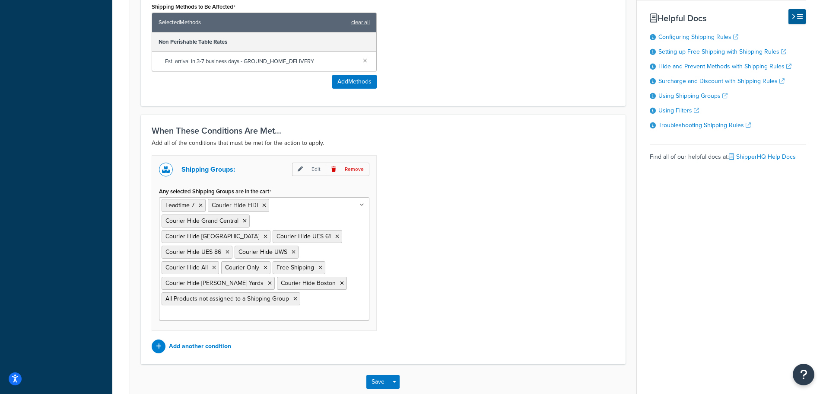
click at [328, 305] on ul "Leadtime 7 Courier Hide FIDI Courier Hide Grand Central Courier Hide Union Squa…" at bounding box center [264, 258] width 210 height 123
drag, startPoint x: 434, startPoint y: 359, endPoint x: 417, endPoint y: 362, distance: 17.1
click at [434, 359] on div "When These Conditions Are Met... Add all of the conditions that must be met for…" at bounding box center [383, 239] width 485 height 249
click at [374, 379] on button "Save" at bounding box center [378, 382] width 23 height 14
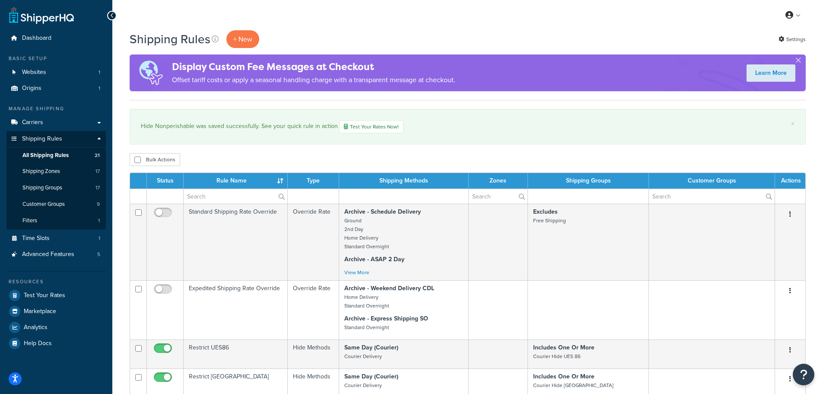
select select "25"
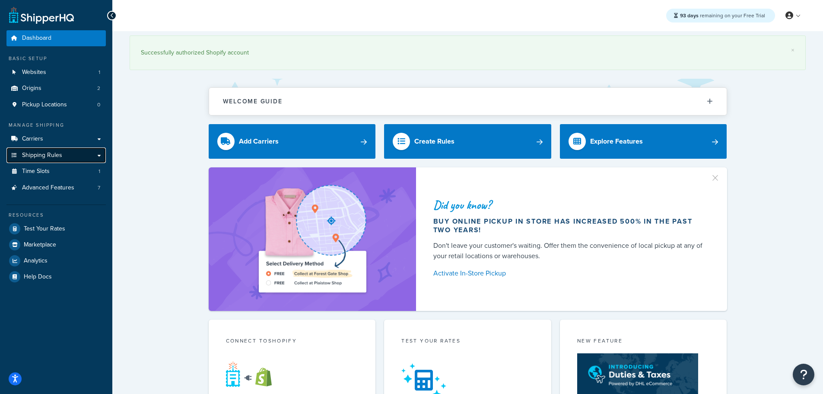
click at [42, 152] on span "Shipping Rules" at bounding box center [42, 155] width 40 height 7
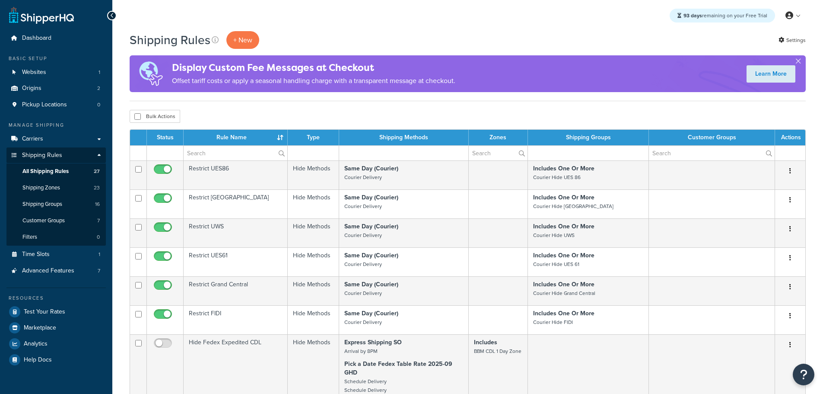
select select "25"
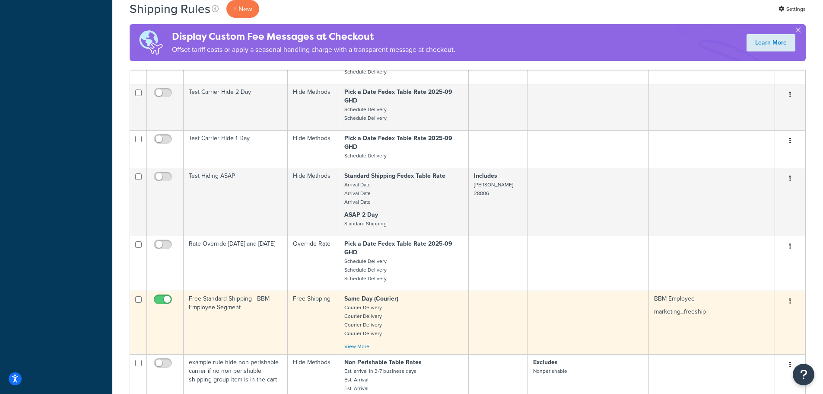
scroll to position [864, 0]
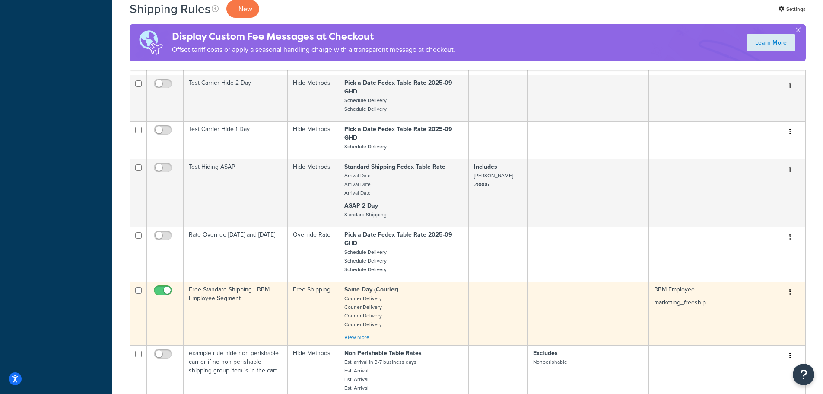
click at [706, 293] on td "BBM Employee marketing_freeship" at bounding box center [712, 313] width 126 height 64
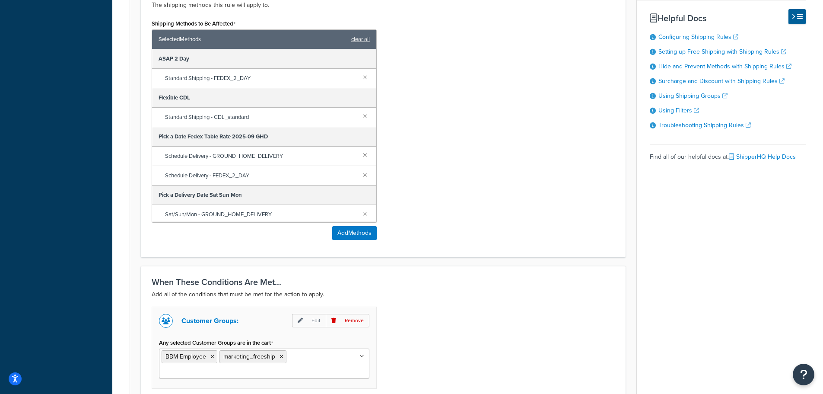
scroll to position [539, 0]
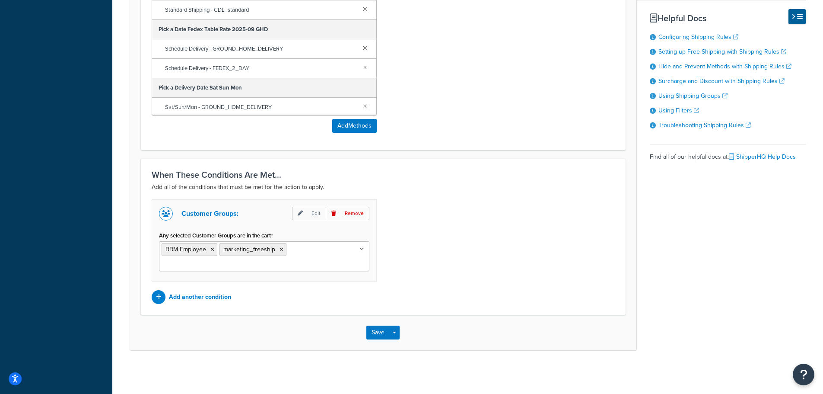
drag, startPoint x: 164, startPoint y: 249, endPoint x: 480, endPoint y: 245, distance: 315.5
click at [478, 246] on div "Customer Groups: Edit Remove Any selected Customer Groups are in the cart BBM E…" at bounding box center [383, 251] width 476 height 105
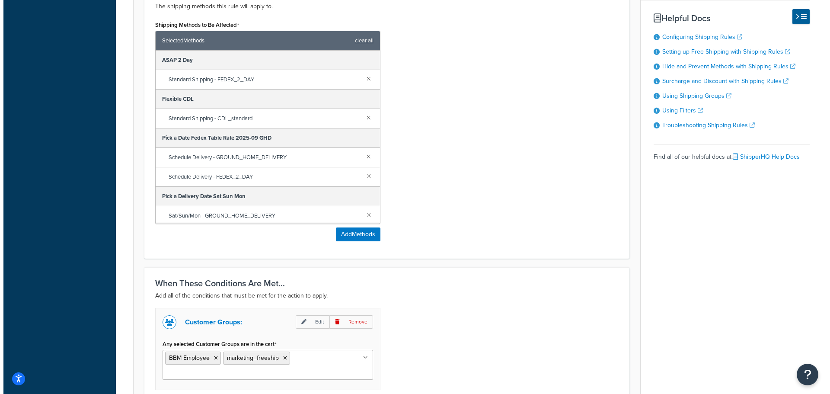
scroll to position [410, 0]
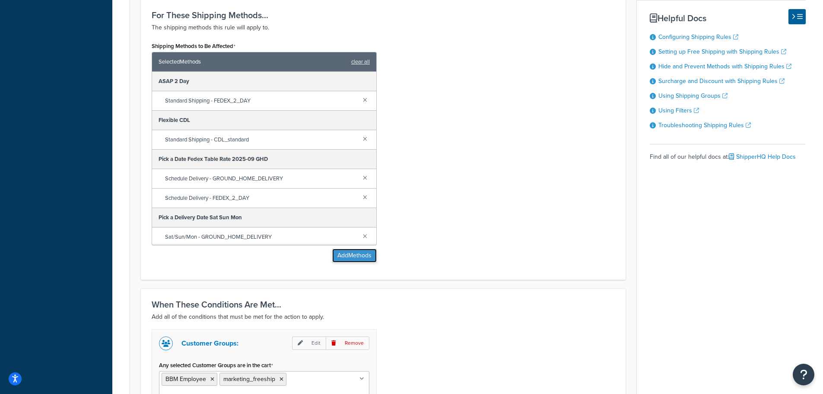
click at [344, 257] on button "Add Methods" at bounding box center [354, 256] width 45 height 14
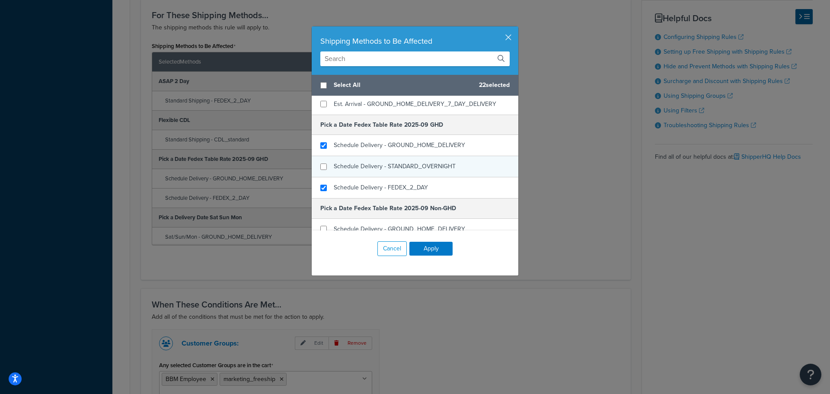
scroll to position [475, 0]
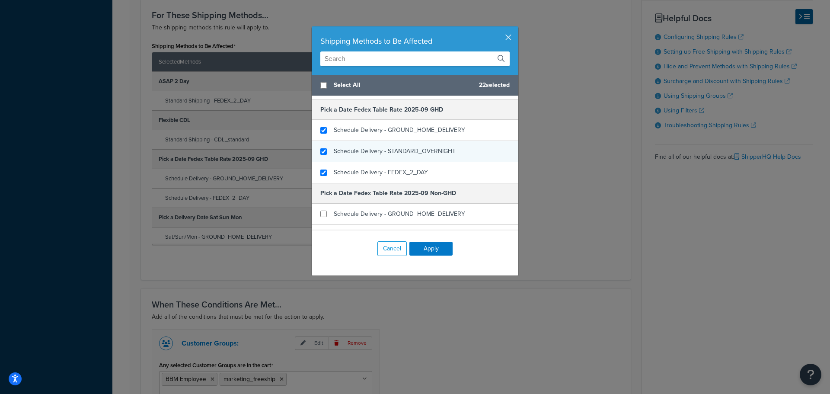
checkbox input "true"
click at [334, 151] on span "Schedule Delivery - STANDARD_OVERNIGHT" at bounding box center [395, 151] width 122 height 9
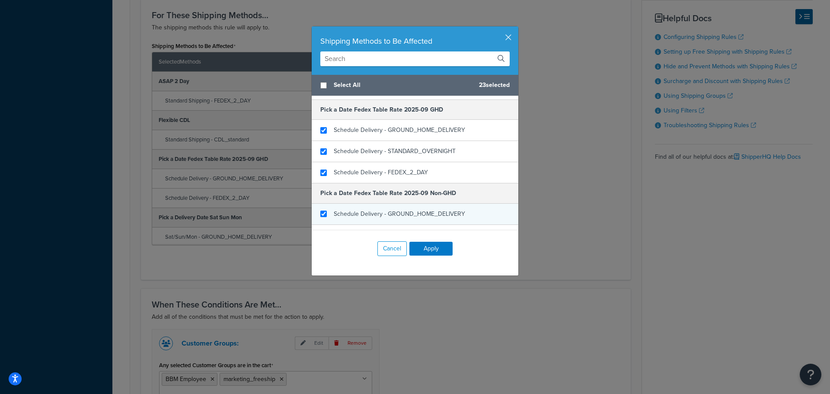
checkbox input "true"
click at [361, 213] on span "Schedule Delivery - GROUND_HOME_DELIVERY" at bounding box center [399, 213] width 131 height 9
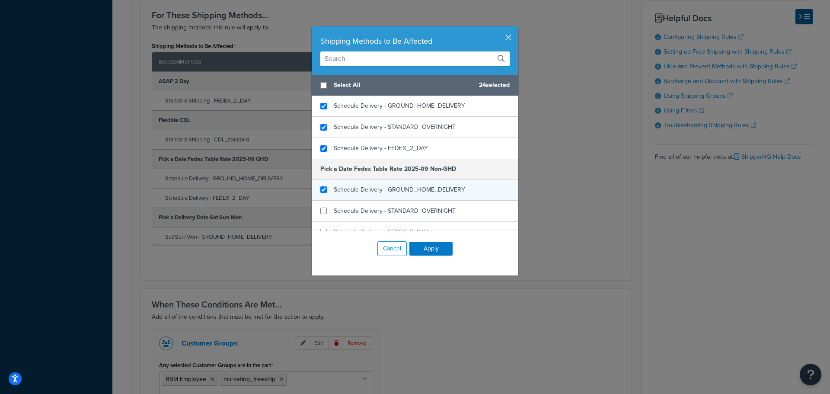
scroll to position [519, 0]
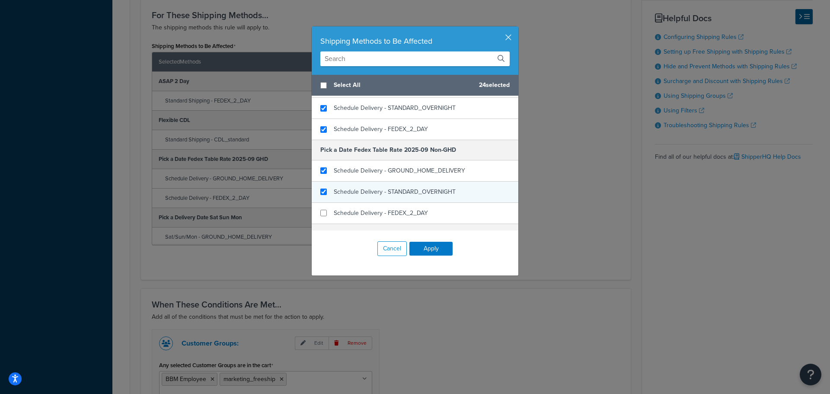
checkbox input "true"
click at [347, 190] on span "Schedule Delivery - STANDARD_OVERNIGHT" at bounding box center [395, 191] width 122 height 9
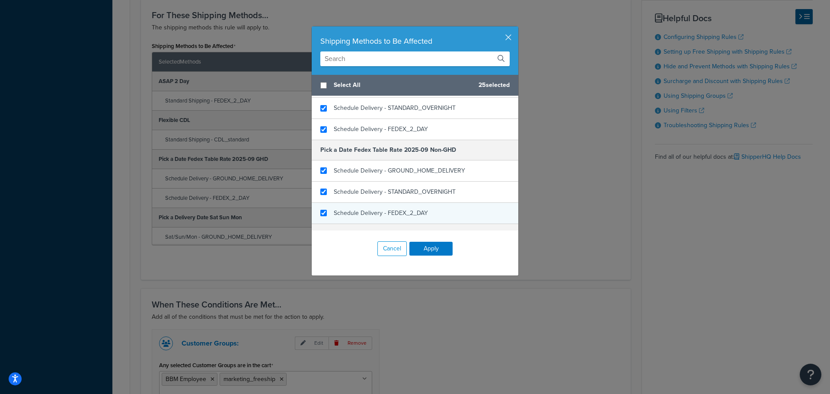
checkbox input "true"
click at [351, 209] on span "Schedule Delivery - FEDEX_2_DAY" at bounding box center [381, 212] width 94 height 9
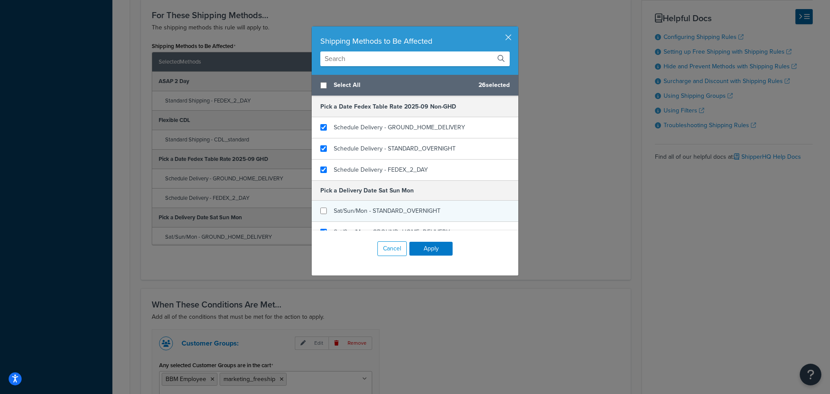
scroll to position [605, 0]
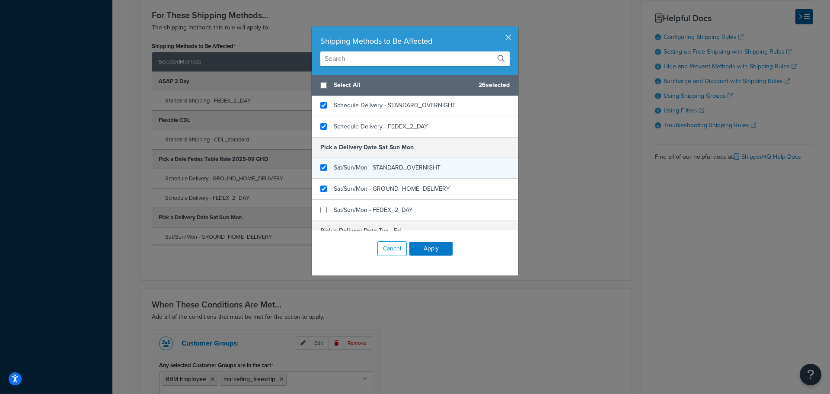
checkbox input "true"
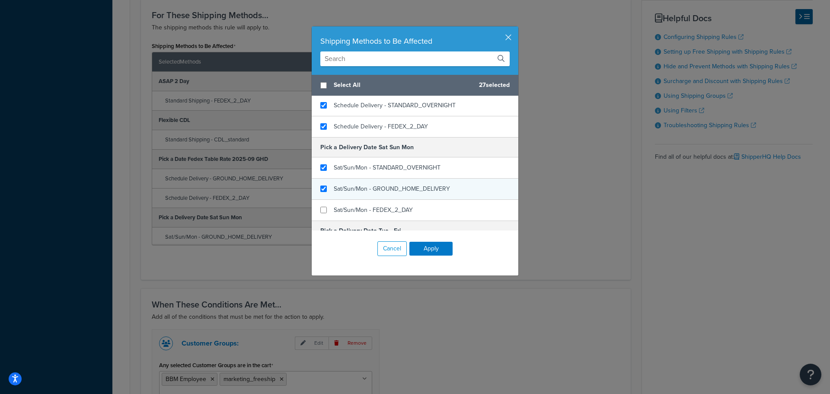
drag, startPoint x: 339, startPoint y: 170, endPoint x: 338, endPoint y: 187, distance: 16.4
click at [339, 170] on span "Sat/Sun/Mon - STANDARD_OVERNIGHT" at bounding box center [387, 167] width 107 height 9
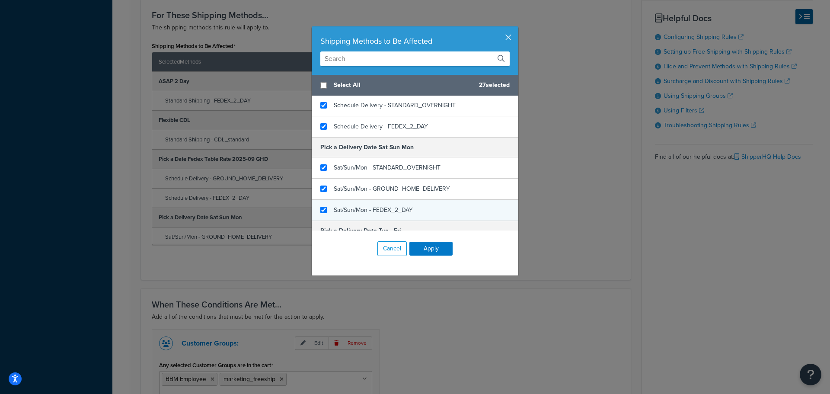
checkbox input "true"
drag, startPoint x: 343, startPoint y: 205, endPoint x: 347, endPoint y: 210, distance: 6.6
click at [344, 207] on div "Sat/Sun/Mon - FEDEX_2_DAY" at bounding box center [373, 210] width 79 height 12
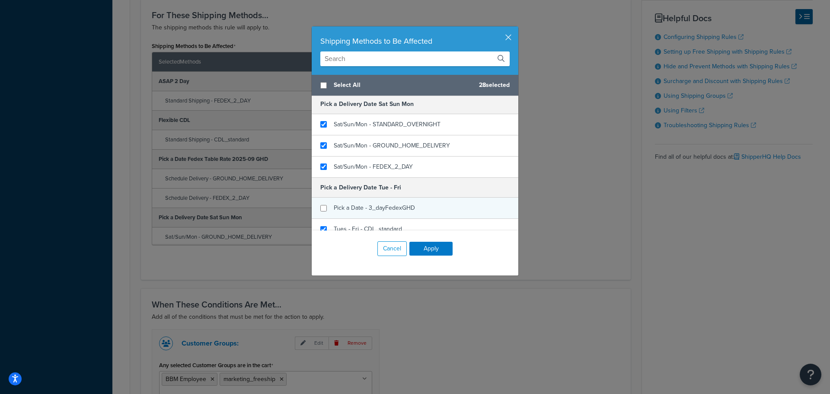
scroll to position [692, 0]
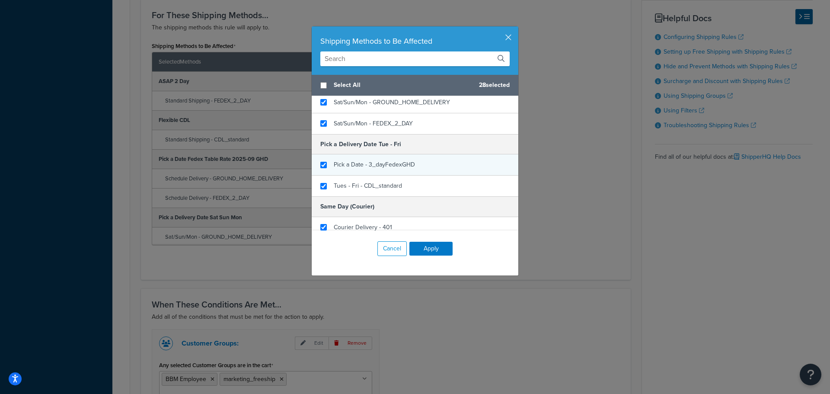
checkbox input "true"
click at [338, 165] on span "Pick a Date - 3_dayFedexGHD" at bounding box center [374, 164] width 81 height 9
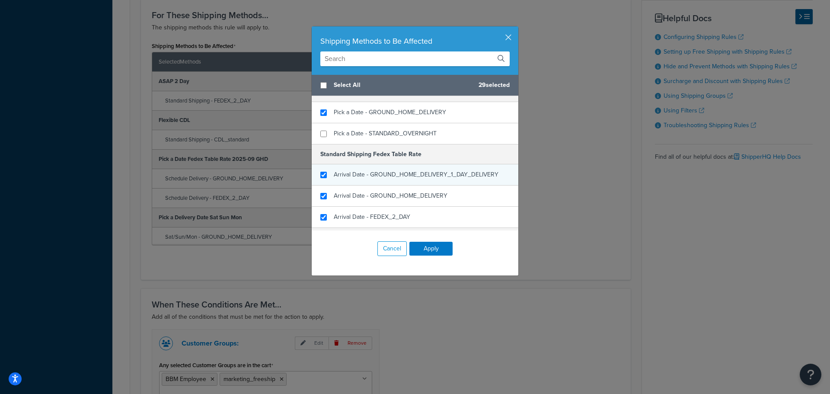
scroll to position [1037, 0]
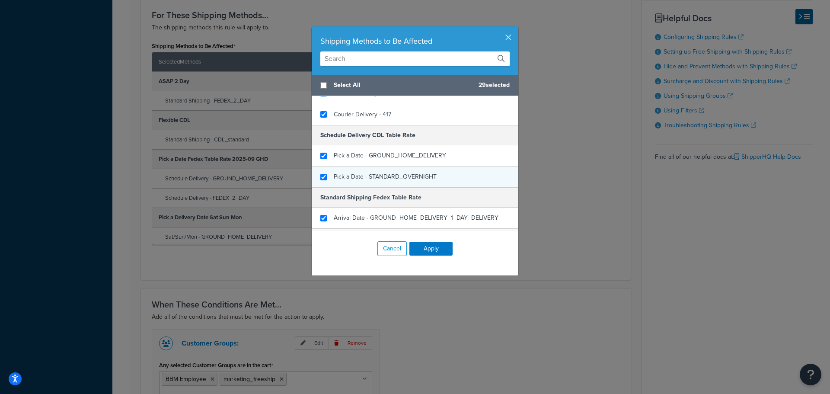
checkbox input "true"
click at [348, 174] on span "Pick a Date - STANDARD_OVERNIGHT" at bounding box center [385, 176] width 103 height 9
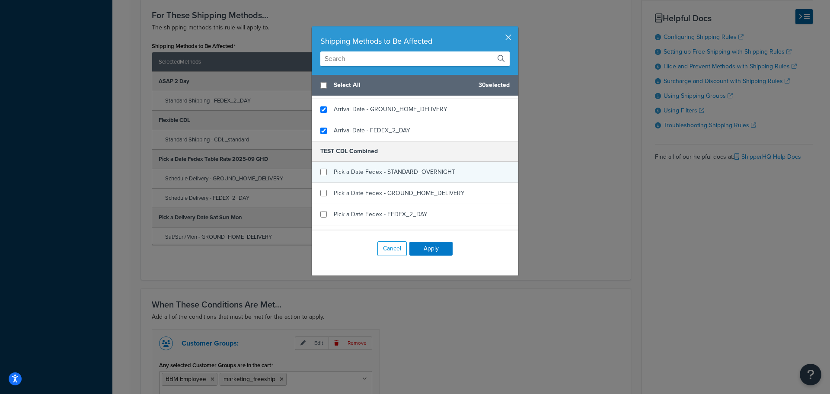
scroll to position [1210, 0]
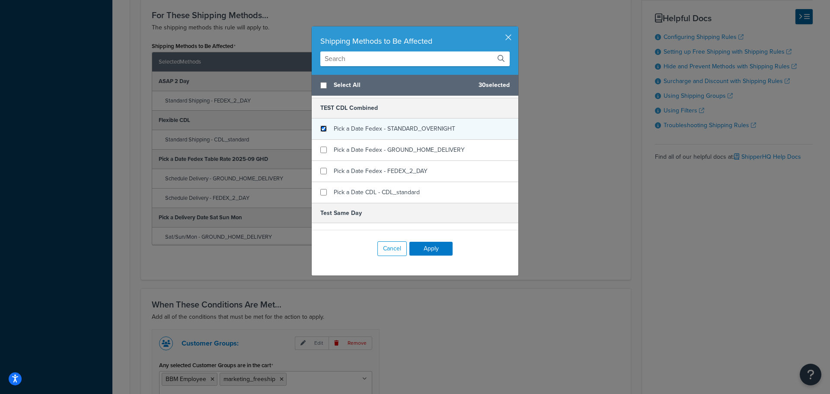
checkbox input "true"
click at [324, 136] on div "Pick a Date Fedex - STANDARD_OVERNIGHT" at bounding box center [415, 128] width 207 height 21
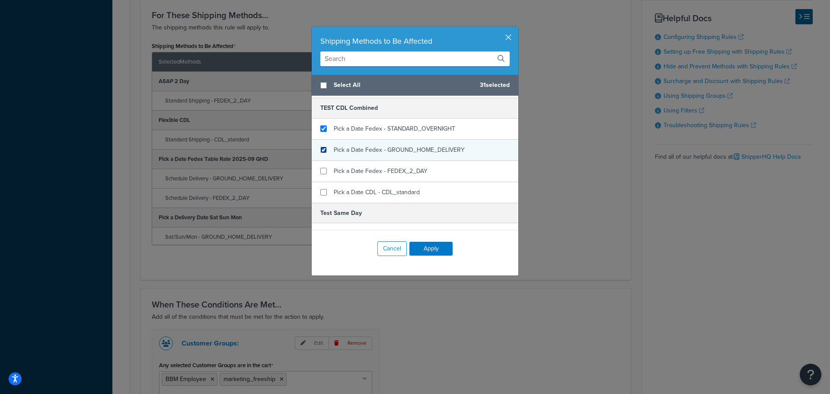
drag, startPoint x: 322, startPoint y: 150, endPoint x: 323, endPoint y: 157, distance: 7.0
click at [322, 151] on input "checkbox" at bounding box center [323, 150] width 6 height 6
checkbox input "true"
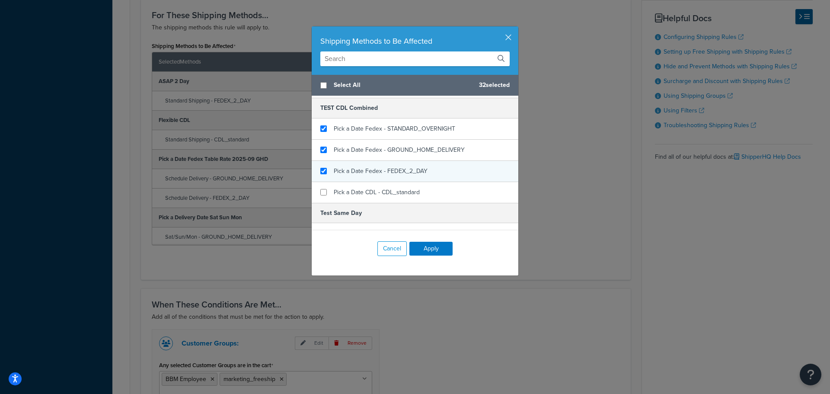
checkbox input "true"
drag, startPoint x: 330, startPoint y: 170, endPoint x: 331, endPoint y: 177, distance: 6.5
click at [330, 172] on div "Pick a Date Fedex - FEDEX_2_DAY" at bounding box center [415, 171] width 207 height 21
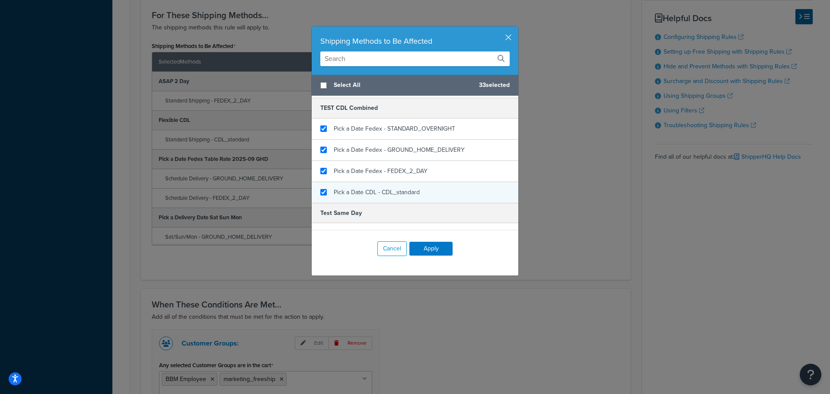
checkbox input "true"
click at [334, 191] on span "Pick a Date CDL - CDL_standard" at bounding box center [377, 192] width 86 height 9
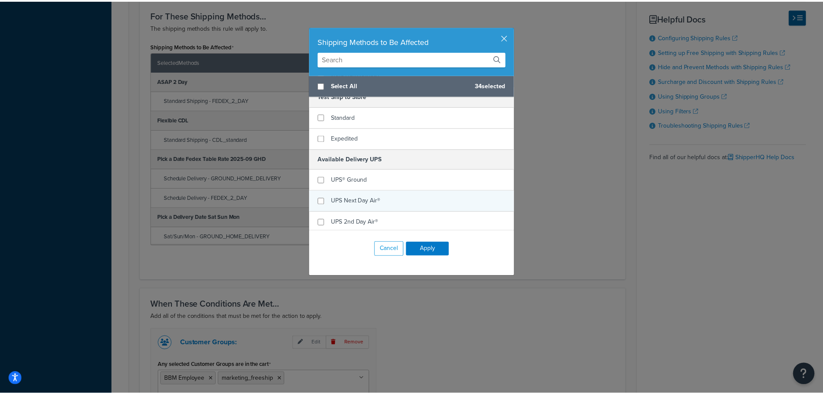
scroll to position [1391, 0]
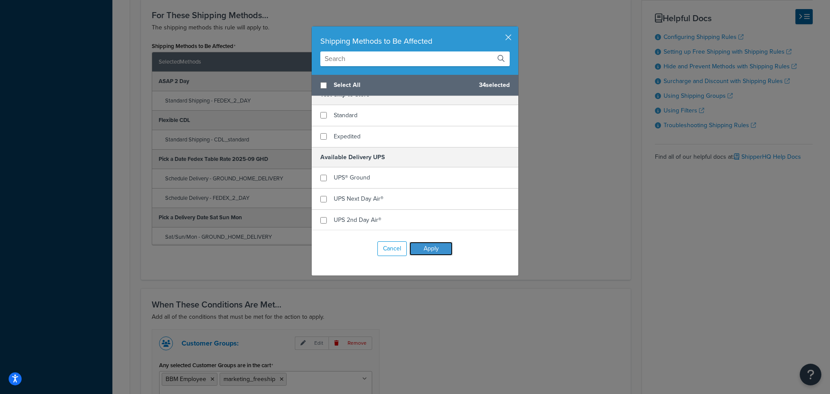
click at [432, 248] on button "Apply" at bounding box center [430, 249] width 43 height 14
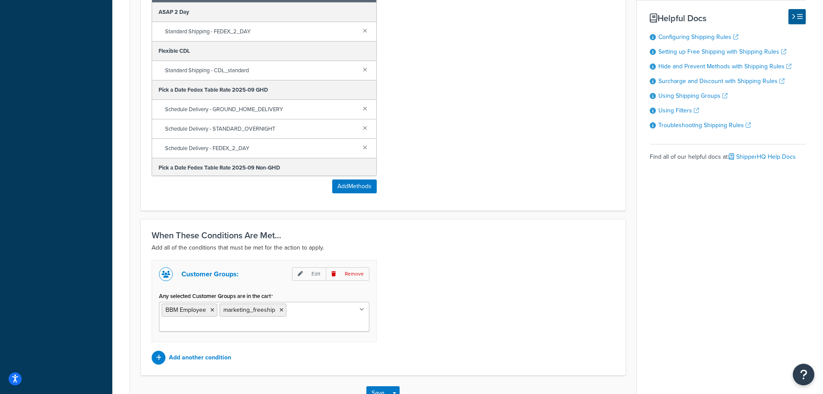
scroll to position [539, 0]
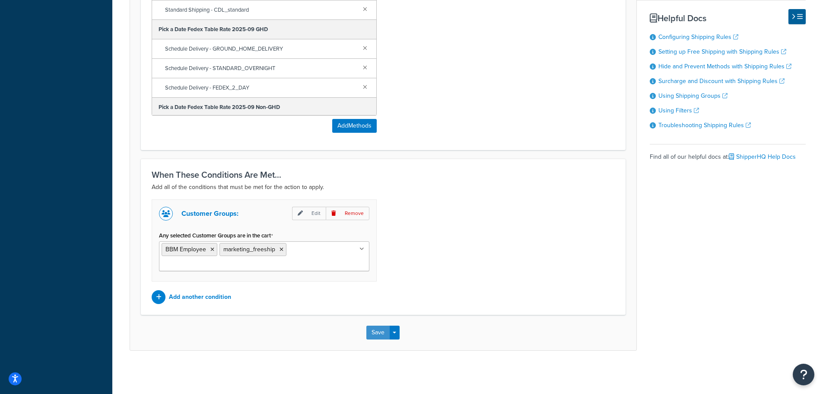
click at [378, 329] on button "Save" at bounding box center [378, 332] width 23 height 14
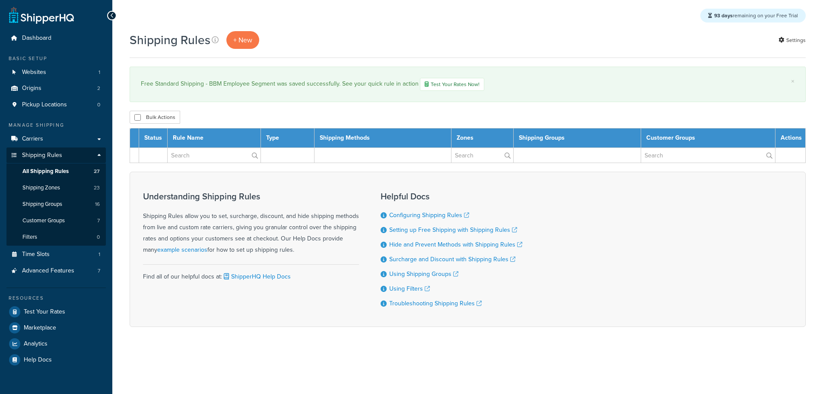
select select "25"
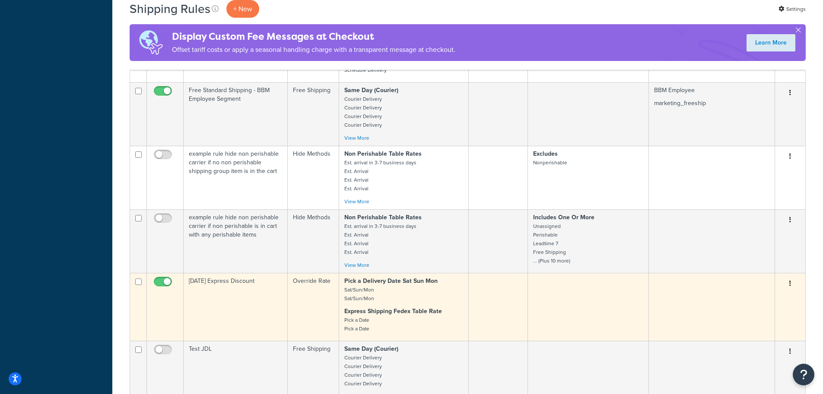
scroll to position [1080, 0]
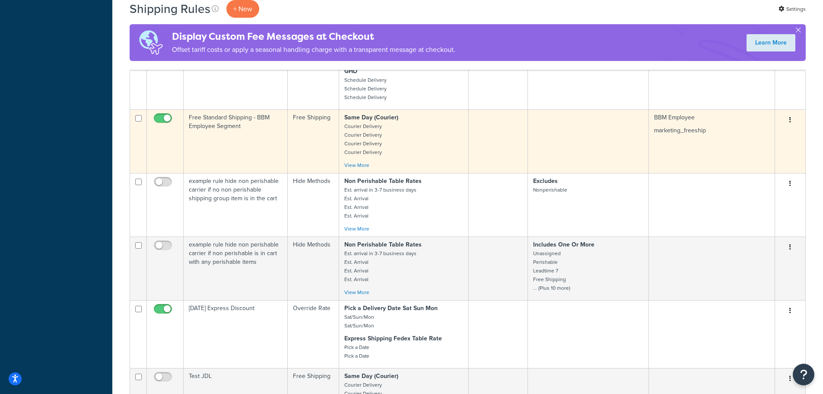
click at [224, 125] on td "Free Standard Shipping - BBM Employee Segment" at bounding box center [236, 141] width 104 height 64
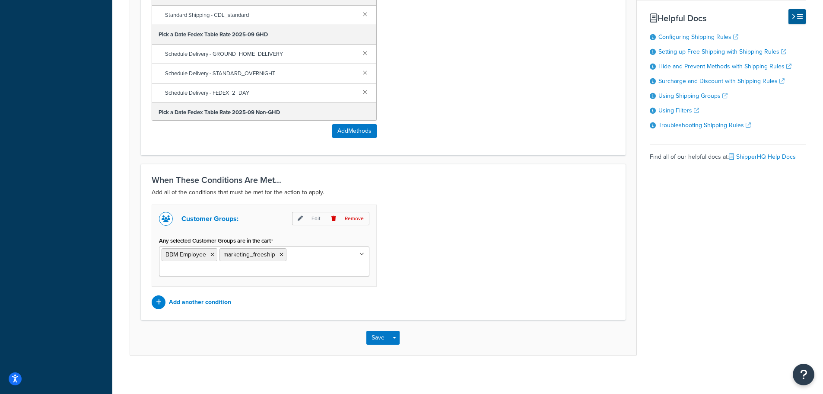
scroll to position [539, 0]
